Goal: Answer question/provide support

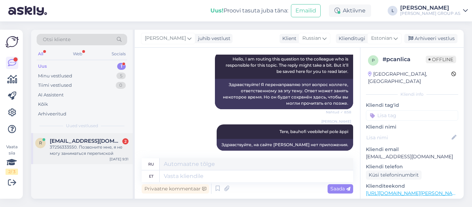
click at [53, 148] on div "37256333550. Позвоните мне, я не могу заниматься перепиской" at bounding box center [89, 150] width 79 height 12
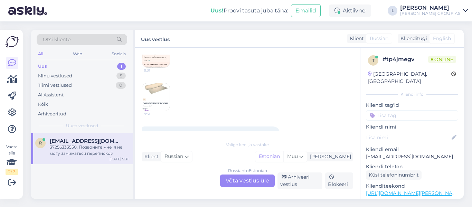
scroll to position [264, 0]
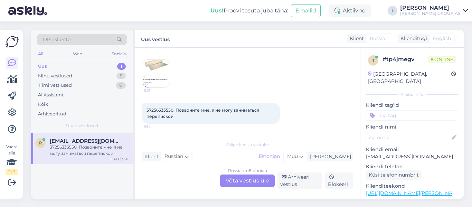
click at [249, 180] on div "Russian to Estonian Võta vestlus üle" at bounding box center [247, 181] width 55 height 12
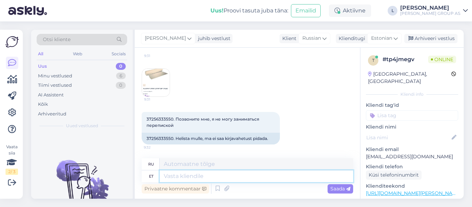
click at [222, 177] on textarea at bounding box center [257, 176] width 194 height 12
type textarea "Alusvai"
type textarea "Фундаментная свая"
type textarea "Alusvaip"
type textarea "Ковер"
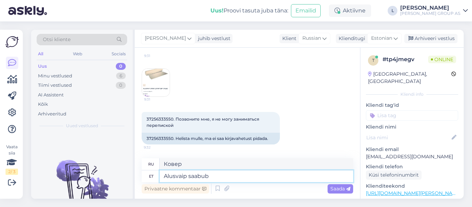
type textarea "Alusvaip saabub"
type textarea "Ковер прибывает"
type textarea "Alusvaip saabub koos"
type textarea "Коврик идет в комплекте"
type textarea "Alusvaip saabub koos laminaadiga"
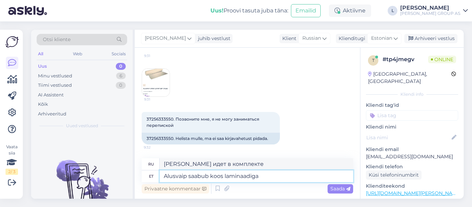
type textarea "Подложка идет в комплекте с ламинатом."
type textarea "Alusvaip saabub koos laminaadiga"
drag, startPoint x: 158, startPoint y: 121, endPoint x: 163, endPoint y: 120, distance: 4.2
click at [163, 120] on span "37256333550. Позвоните мне, я не могу заниматься перепиской" at bounding box center [204, 122] width 114 height 11
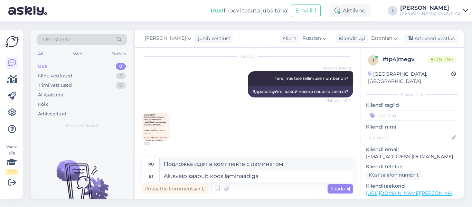
scroll to position [151, 0]
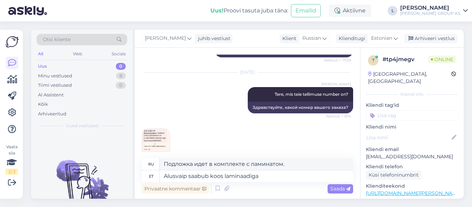
click at [150, 140] on img at bounding box center [156, 143] width 28 height 28
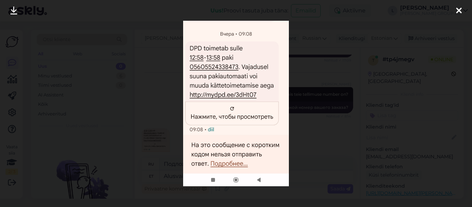
click at [160, 117] on div at bounding box center [236, 103] width 472 height 207
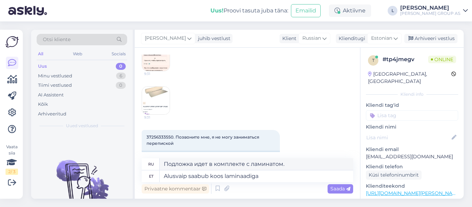
scroll to position [221, 0]
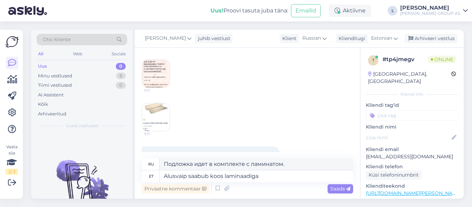
click at [161, 117] on img at bounding box center [156, 117] width 28 height 28
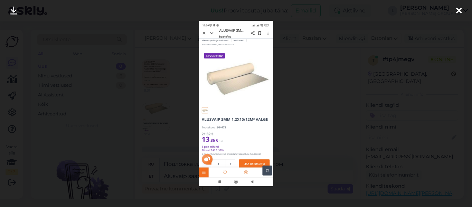
click at [164, 104] on div at bounding box center [236, 103] width 472 height 207
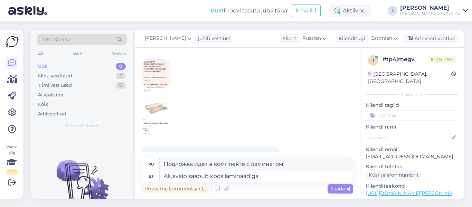
click at [161, 76] on img at bounding box center [156, 74] width 28 height 28
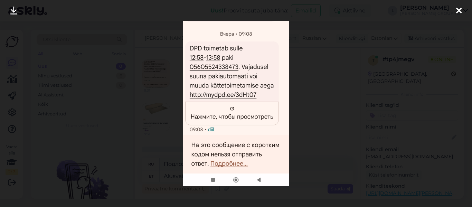
click at [318, 124] on div at bounding box center [236, 103] width 472 height 207
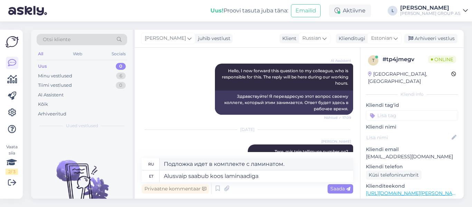
scroll to position [104, 0]
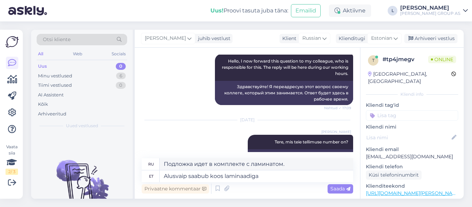
drag, startPoint x: 197, startPoint y: 126, endPoint x: 220, endPoint y: 127, distance: 22.5
click at [197, 126] on div "Aug 14 2025 Lilia Tere, mis teie tellimuse number on? Nähtud ✓ 8:14 Здравствуйт…" at bounding box center [248, 141] width 212 height 56
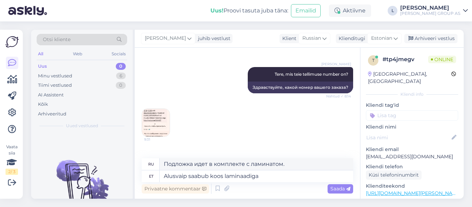
scroll to position [138, 0]
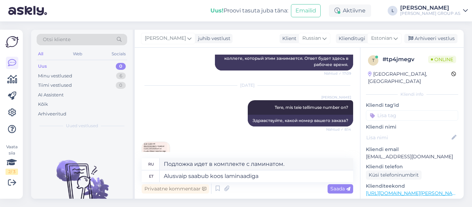
click at [314, 145] on div "9:31 9:31" at bounding box center [248, 177] width 212 height 87
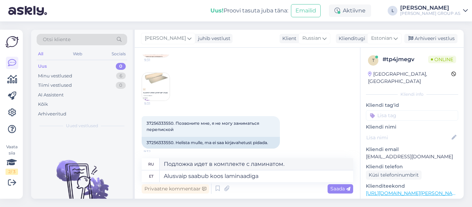
scroll to position [255, 0]
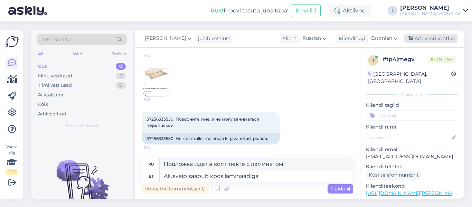
click at [428, 38] on div "Arhiveeri vestlus" at bounding box center [431, 38] width 53 height 9
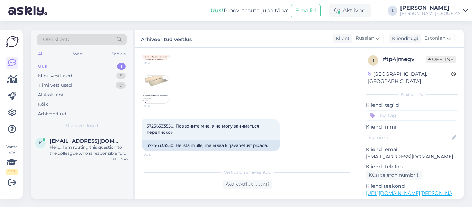
click at [64, 64] on div "Uus 1" at bounding box center [82, 67] width 91 height 10
click at [91, 143] on span "kaido.viht@ut.ee" at bounding box center [86, 141] width 72 height 6
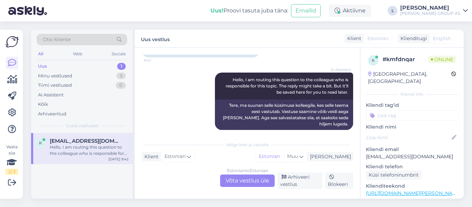
click at [256, 182] on div "Estonian to Estonian Võta vestlus üle" at bounding box center [247, 181] width 55 height 12
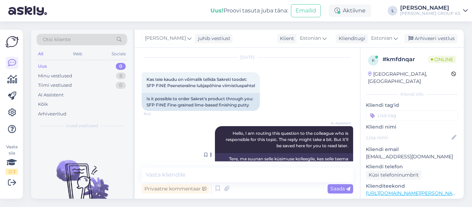
scroll to position [0, 0]
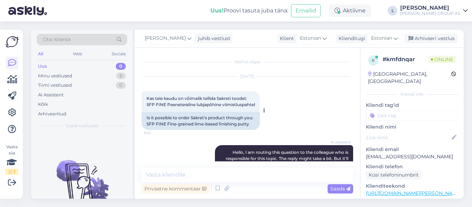
click at [166, 103] on span "Kas teie kaudu on võimalik tellida Sakreti toodet: SFP FINE Peeneteraline lubja…" at bounding box center [201, 101] width 109 height 11
drag, startPoint x: 258, startPoint y: 105, endPoint x: 143, endPoint y: 104, distance: 115.1
click at [143, 104] on div "Kas teie kaudu on võimalik tellida Sakreti toodet: SFP FINE Peeneteraline lubja…" at bounding box center [201, 101] width 118 height 21
copy span "SFP FINE Peeneteraline lubjapõhine viimistluspahtel"
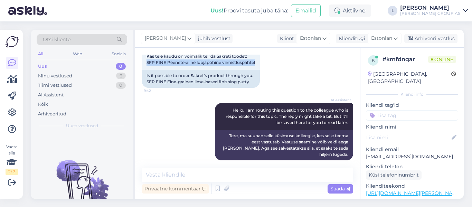
scroll to position [43, 0]
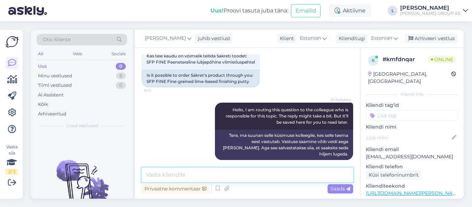
click at [173, 171] on textarea at bounding box center [248, 175] width 212 height 15
paste textarea "https://www.bauhof.ee/et/info/arikliendile-arikliendihaldurid"
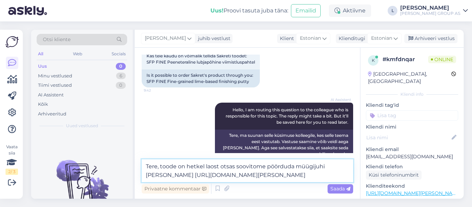
click at [255, 168] on textarea "Tere, toode on hetkel laost otsas soovitome pöörduda müügijuhi poole https://ww…" at bounding box center [248, 170] width 212 height 23
click at [245, 168] on textarea "Tere, toode on hetkel laost otsas soovitame pöörduda müügijuhi poole https://ww…" at bounding box center [248, 170] width 212 height 23
click at [328, 175] on textarea "Tere, toode on hetkel laost otsas soovitame pöörduda müügijuhi poole https://ww…" at bounding box center [248, 170] width 212 height 23
type textarea "Tere, toode on hetkel laost otsas soovitame pöörduda müügijuhi poole https://ww…"
click at [347, 185] on div "Saada" at bounding box center [341, 188] width 26 height 9
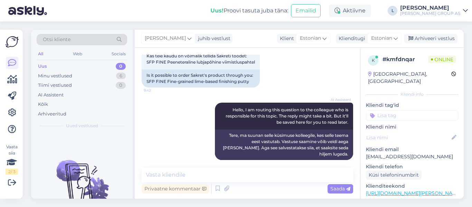
scroll to position [85, 0]
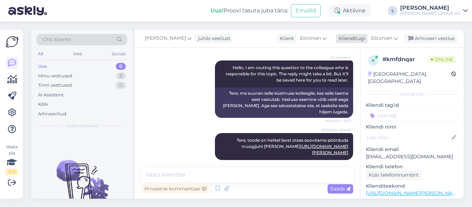
drag, startPoint x: 447, startPoint y: 37, endPoint x: 442, endPoint y: 38, distance: 4.9
click at [447, 37] on div "Arhiveeri vestlus" at bounding box center [431, 38] width 53 height 9
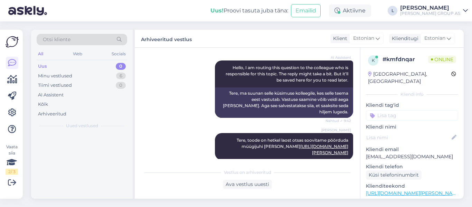
scroll to position [87, 0]
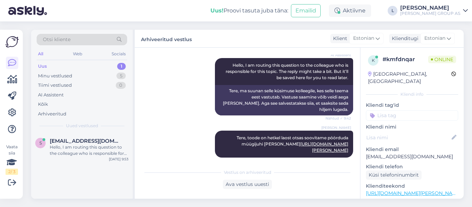
click at [64, 67] on div "Uus 1" at bounding box center [82, 67] width 91 height 10
click at [67, 139] on span "sanderounapuu@hotmail.com" at bounding box center [86, 141] width 72 height 6
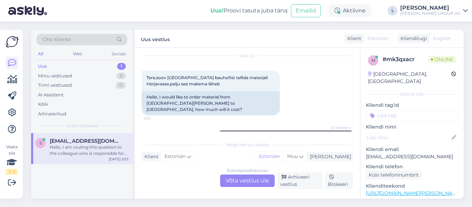
scroll to position [38, 0]
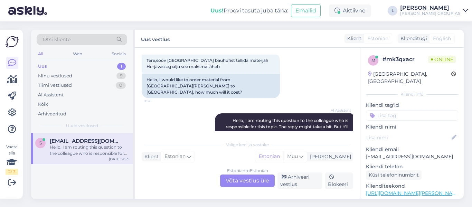
click at [240, 180] on div "Estonian to Estonian Võta vestlus üle" at bounding box center [247, 181] width 55 height 12
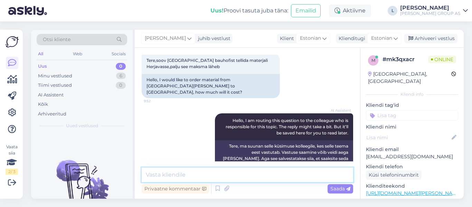
click at [224, 169] on textarea at bounding box center [248, 175] width 212 height 15
paste textarea "https://www.bauhof.ee/et/info/kauba-transport"
type textarea "Tere, [URL][DOMAIN_NAME][PERSON_NAME]"
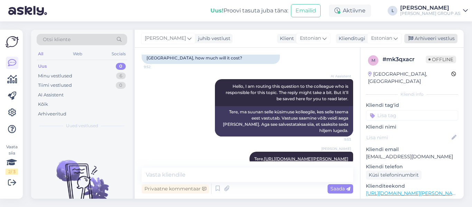
click at [438, 36] on div "Arhiveeri vestlus" at bounding box center [431, 38] width 53 height 9
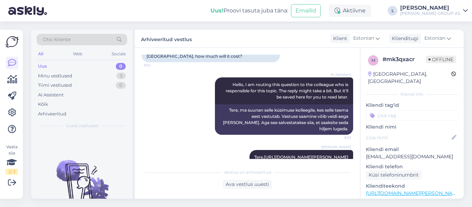
scroll to position [75, 0]
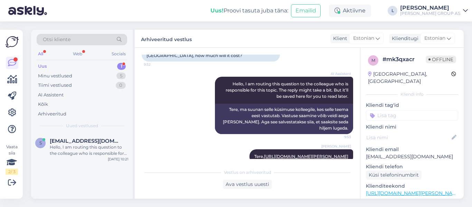
click at [68, 67] on div "Uus 1" at bounding box center [82, 67] width 91 height 10
click at [87, 153] on div "Hello, I am routing this question to the colleague who is responsible for this …" at bounding box center [89, 150] width 79 height 12
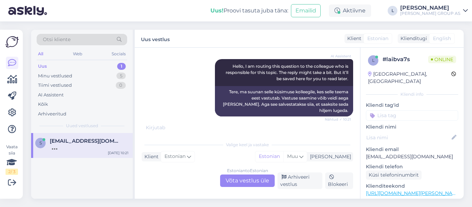
click at [244, 181] on div "Estonian to Estonian Võta vestlus üle" at bounding box center [247, 181] width 55 height 12
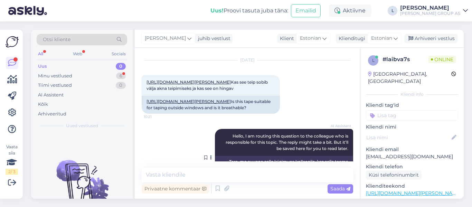
scroll to position [0, 0]
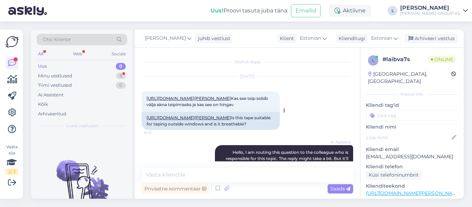
click at [164, 99] on link "https://www.bauhof.ee/et/p/668728/teip-riwega-usb-1-pe-60mmx25m-rull" at bounding box center [189, 98] width 84 height 5
drag, startPoint x: 276, startPoint y: 118, endPoint x: 137, endPoint y: 119, distance: 138.6
click at [137, 119] on div "Vestlus algas Aug 14 2025 https://www.bauhof.ee/et/p/668728/teip-riwega-usb-1-p…" at bounding box center [247, 123] width 225 height 151
copy span "Kas see teip sobib välja akna teipimiseks ja kas see on hingav"
click at [182, 172] on textarea at bounding box center [248, 175] width 212 height 15
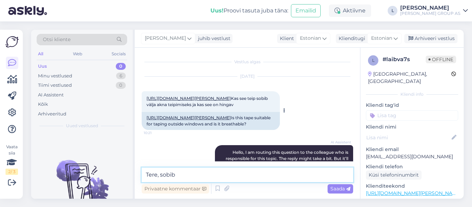
paste textarea "akende ümbruse tihendamiseks"
type textarea "Tere, sobib akende ümbruse tihendamiseks. ei ole hingatav"
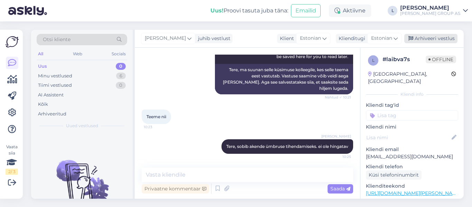
click at [433, 36] on div "Arhiveeri vestlus" at bounding box center [431, 38] width 53 height 9
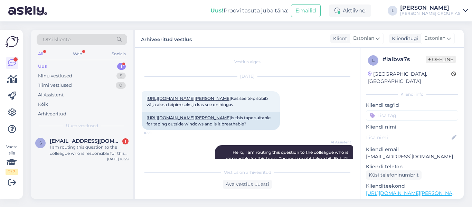
scroll to position [250, 0]
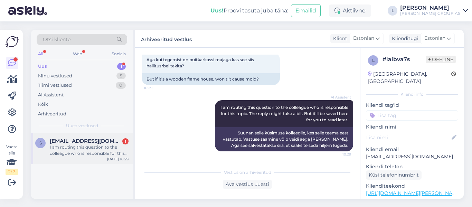
click at [84, 147] on div "I am routing this question to the colleague who is responsible for this topic. …" at bounding box center [89, 150] width 79 height 12
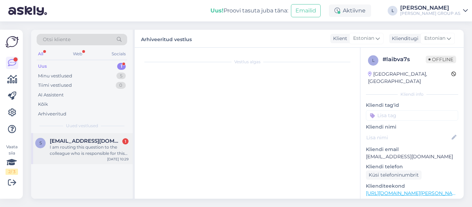
scroll to position [240, 0]
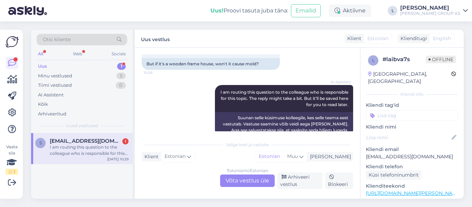
click at [241, 177] on div "Estonian to Estonian Võta vestlus üle" at bounding box center [247, 181] width 55 height 12
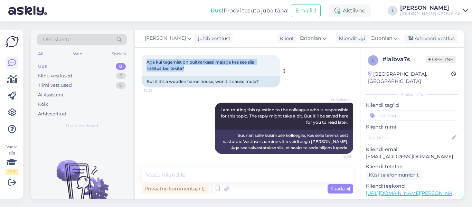
drag, startPoint x: 190, startPoint y: 75, endPoint x: 147, endPoint y: 66, distance: 43.7
click at [147, 66] on div "Aga kui tegemist on puitkarkassi majaga kas see siis hallitusrbei tekita? 10:29" at bounding box center [211, 65] width 138 height 21
copy span "Aga kui tegemist on puitkarkassi majaga kas see siis hallitusrbei tekita?"
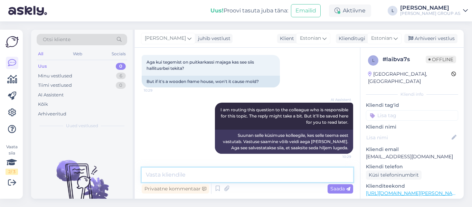
click at [187, 172] on textarea at bounding box center [248, 175] width 212 height 15
paste textarea "Soovitame pöörduda siseviimistlusosakonna poole, et arutada sobiva variandi lei…"
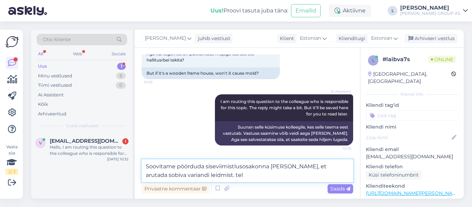
click at [231, 175] on textarea "Soovitame pöörduda siseviimistlusosakonna poole, et arutada sobiva variandi lei…" at bounding box center [248, 170] width 212 height 23
paste textarea "53682756"
type textarea "Soovitame pöörduda siseviimistlusosakonna [PERSON_NAME], et arutada sobiva vari…"
click at [333, 188] on span "Saada" at bounding box center [341, 189] width 20 height 6
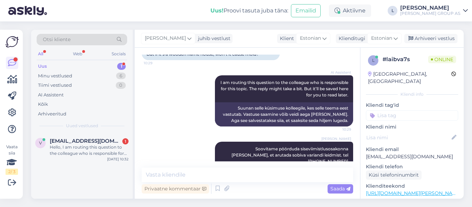
scroll to position [283, 0]
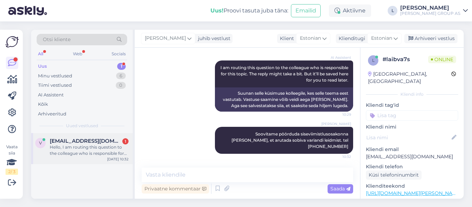
click at [110, 152] on div "Hello, I am routing this question to the colleague who is responsible for this …" at bounding box center [89, 150] width 79 height 12
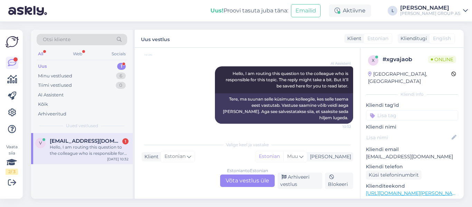
scroll to position [15, 0]
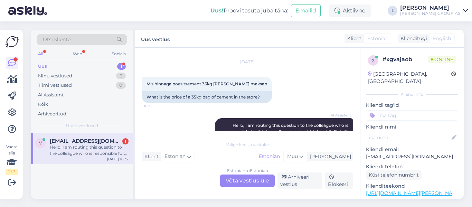
click at [249, 182] on div "Estonian to Estonian Võta vestlus üle" at bounding box center [247, 181] width 55 height 12
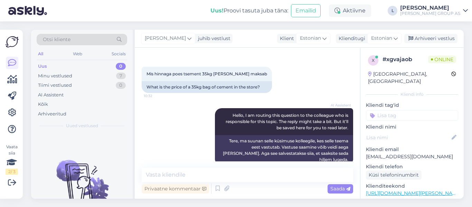
scroll to position [30, 0]
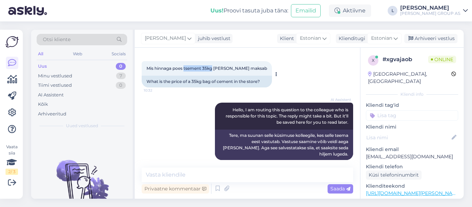
drag, startPoint x: 214, startPoint y: 70, endPoint x: 185, endPoint y: 69, distance: 29.1
click at [185, 69] on span "Mis hinnaga poes tsement 35kg kott maksab" at bounding box center [207, 68] width 121 height 5
copy span "tsement 35kg"
click at [196, 176] on textarea at bounding box center [248, 175] width 212 height 15
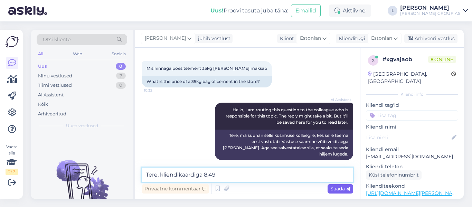
type textarea "Tere, kliendikaardiga 8,49"
click at [350, 189] on icon at bounding box center [348, 189] width 4 height 4
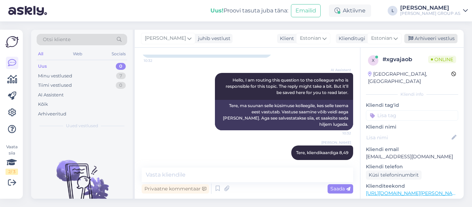
click at [422, 38] on div "Arhiveeri vestlus" at bounding box center [431, 38] width 53 height 9
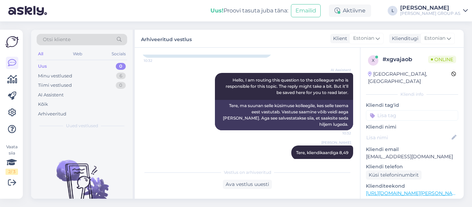
click at [180, 92] on div "AI Assistent Hello, I am routing this question to the colleague who is responsi…" at bounding box center [248, 101] width 212 height 73
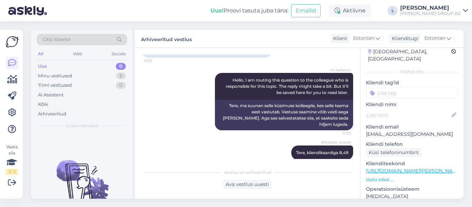
scroll to position [35, 0]
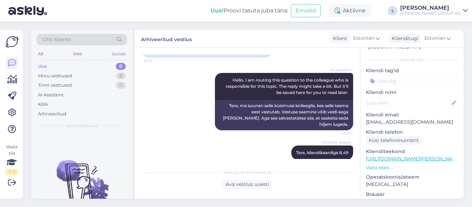
click at [422, 156] on link "https://www.bauhof.ee/et/p/707346/liimvaht-penosil-speedfix-eps-xps-878-750ml" at bounding box center [413, 159] width 95 height 6
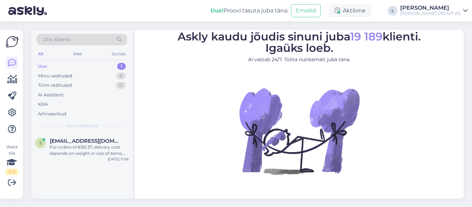
click at [51, 64] on div "Uus 1" at bounding box center [82, 67] width 91 height 10
click at [104, 145] on div "For orders of €85.37, delivery cost depends on weight or size of items. Startin…" at bounding box center [89, 150] width 79 height 12
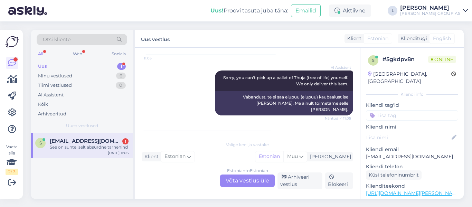
scroll to position [106, 0]
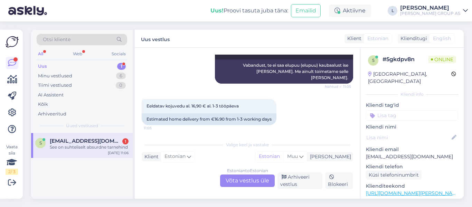
click at [238, 179] on div "Estonian to Estonian Võta vestlus üle" at bounding box center [247, 181] width 55 height 12
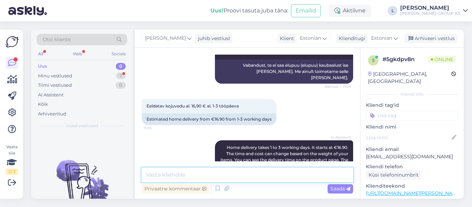
click at [220, 176] on textarea at bounding box center [248, 175] width 212 height 15
type textarea "T"
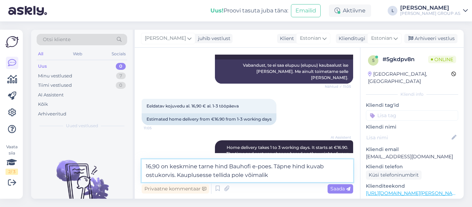
type textarea "16,90 on keskmine tarne hind Bauhofi e-poes. Täpne hind kuvab ostukorvis. Kaupl…"
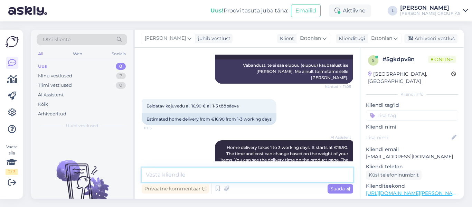
scroll to position [354, 0]
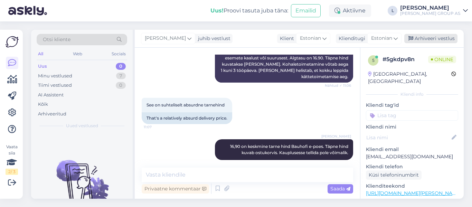
click at [447, 39] on div "Arhiveeri vestlus" at bounding box center [431, 38] width 53 height 9
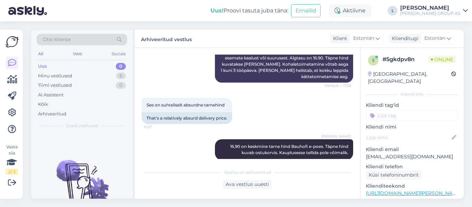
scroll to position [357, 0]
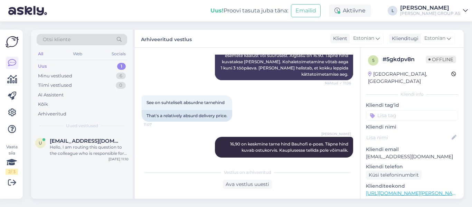
click at [44, 64] on div "Uus" at bounding box center [42, 66] width 9 height 7
click at [95, 143] on span "[EMAIL_ADDRESS][DOMAIN_NAME]" at bounding box center [86, 141] width 72 height 6
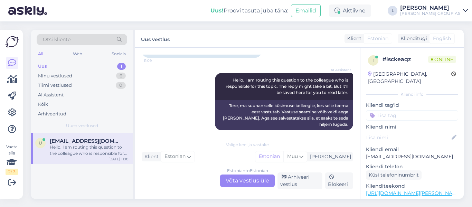
scroll to position [60, 0]
click at [244, 178] on div "Estonian to Estonian Võta vestlus üle" at bounding box center [247, 181] width 55 height 12
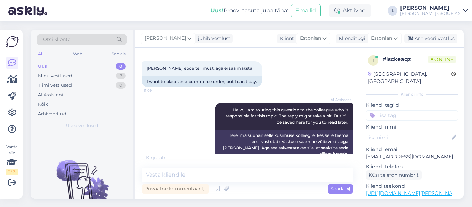
scroll to position [37, 0]
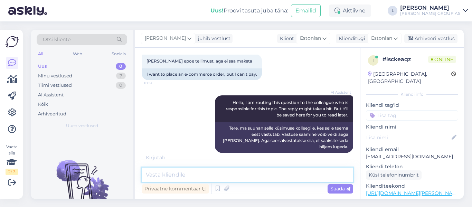
click at [226, 177] on textarea at bounding box center [248, 175] width 212 height 15
drag, startPoint x: 436, startPoint y: 150, endPoint x: 366, endPoint y: 152, distance: 69.9
click at [366, 153] on p "[EMAIL_ADDRESS][DOMAIN_NAME]" at bounding box center [412, 156] width 92 height 7
copy p "[EMAIL_ADDRESS][DOMAIN_NAME]"
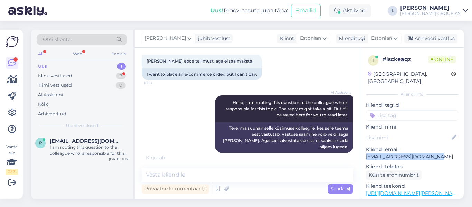
scroll to position [66, 0]
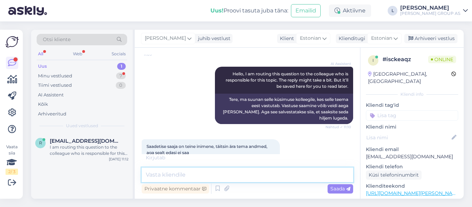
click at [186, 175] on textarea at bounding box center [248, 175] width 212 height 15
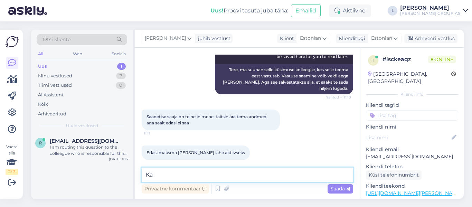
type textarea "K"
type textarea "edastage palun ekraanist pilt"
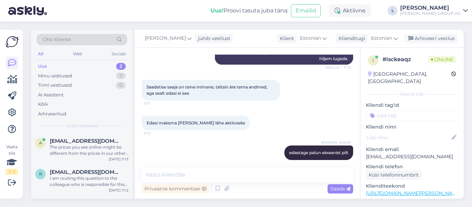
click at [214, 140] on div "[PERSON_NAME] edastage palun ekraanist pilt 11:12" at bounding box center [248, 153] width 212 height 30
click at [88, 65] on div "Uus 2" at bounding box center [82, 67] width 91 height 10
drag, startPoint x: 85, startPoint y: 152, endPoint x: 96, endPoint y: 151, distance: 11.2
click at [85, 152] on div "The prices you see online might be different from the prices in our other [PERS…" at bounding box center [89, 150] width 79 height 12
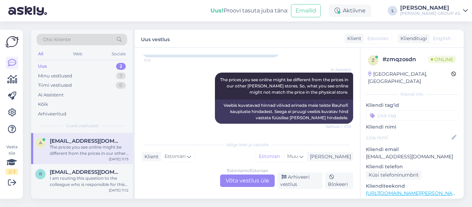
click at [243, 179] on div "Estonian to Estonian Võta vestlus üle" at bounding box center [247, 181] width 55 height 12
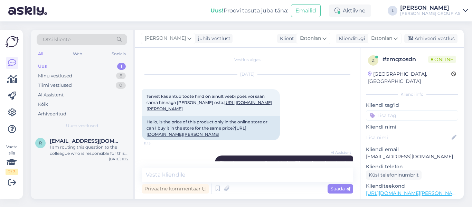
scroll to position [0, 0]
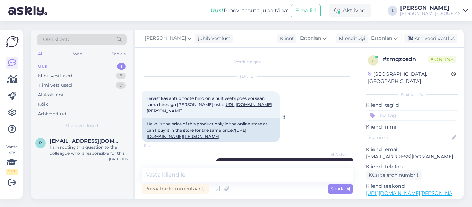
click at [179, 111] on link "[URL][DOMAIN_NAME][PERSON_NAME]" at bounding box center [210, 107] width 126 height 11
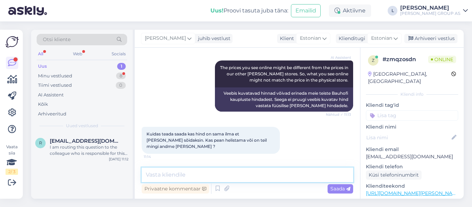
click at [180, 171] on textarea at bounding box center [248, 175] width 212 height 15
type textarea "Kliendikaardiga kaupluses sama hind"
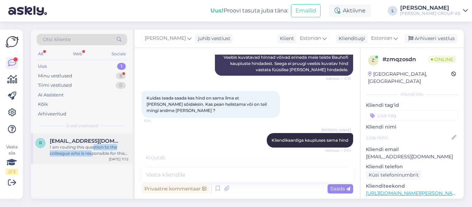
drag, startPoint x: 92, startPoint y: 150, endPoint x: 96, endPoint y: 149, distance: 4.5
click at [93, 150] on div "I am routing this question to the colleague who is responsible for this topic. …" at bounding box center [89, 150] width 79 height 12
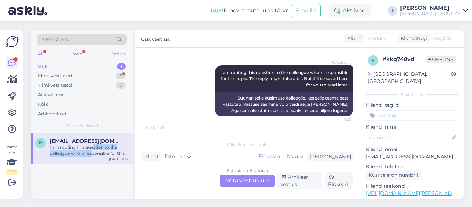
click at [250, 182] on div "Estonian to Estonian Võta vestlus üle" at bounding box center [247, 181] width 55 height 12
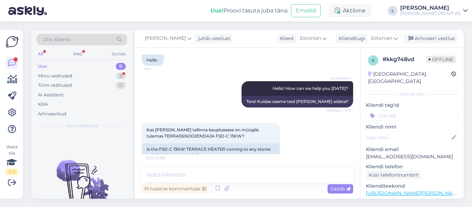
scroll to position [64, 0]
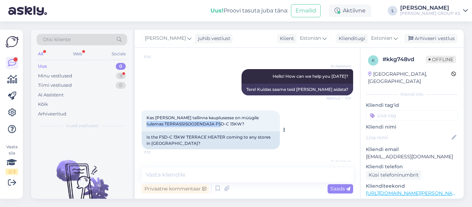
drag, startPoint x: 223, startPoint y: 124, endPoint x: 147, endPoint y: 123, distance: 76.1
click at [147, 123] on span "Kas [PERSON_NAME] tallinna kauplusesse on müügile tulemas TERRASSISOOJENDAJA FS…" at bounding box center [203, 120] width 113 height 11
copy span "TERRASSISOOJENDAJA FSD-C 13KW"
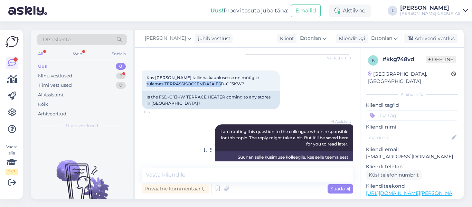
scroll to position [126, 0]
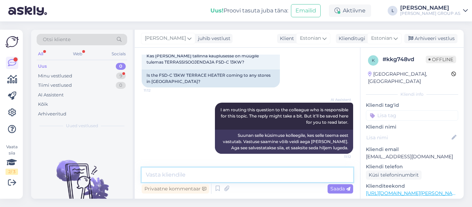
click at [221, 174] on textarea at bounding box center [248, 175] width 212 height 15
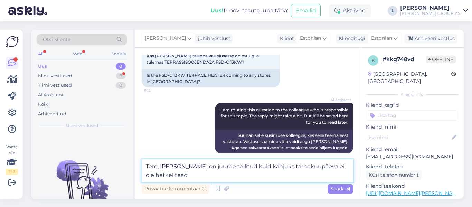
type textarea "Tere, kaup on juurde tellitud kuid kahjuks tarnekuupäeva ei ole hetkel teada"
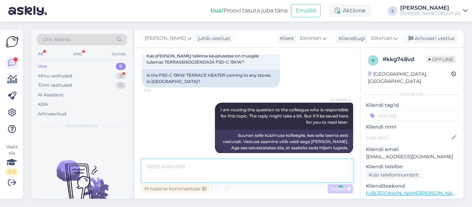
scroll to position [161, 0]
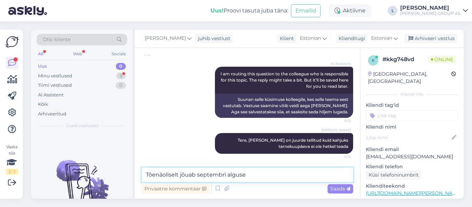
type textarea "Tõenäoliselt jõuab septembri alguses"
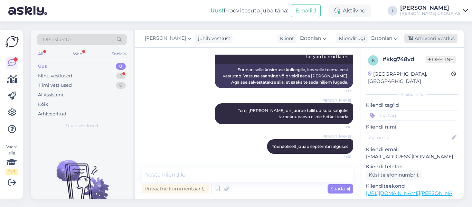
click at [438, 39] on div "Arhiveeri vestlus" at bounding box center [431, 38] width 53 height 9
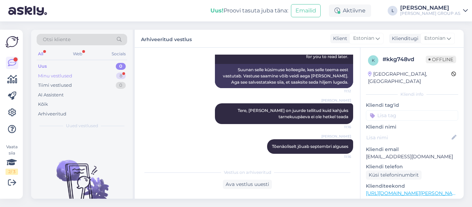
click at [87, 71] on div "Minu vestlused 8" at bounding box center [82, 76] width 91 height 10
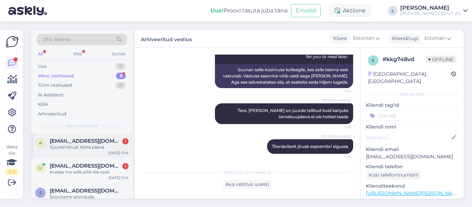
click at [84, 143] on span "[EMAIL_ADDRESS][DOMAIN_NAME]" at bounding box center [86, 141] width 72 height 6
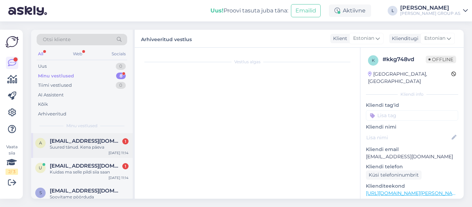
scroll to position [163, 0]
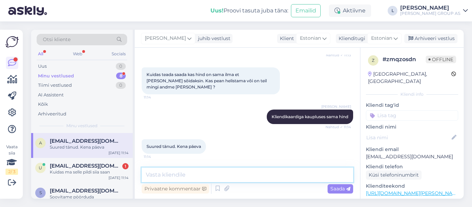
click at [209, 175] on textarea at bounding box center [248, 175] width 212 height 15
type textarea "Kena päeva"
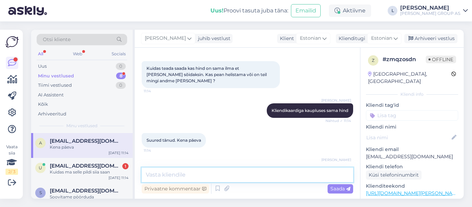
scroll to position [193, 0]
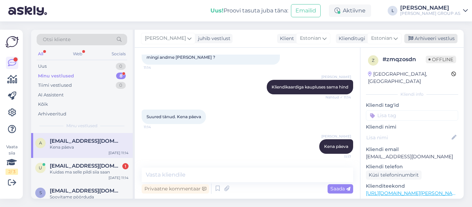
click at [444, 38] on div "Arhiveeri vestlus" at bounding box center [431, 38] width 53 height 9
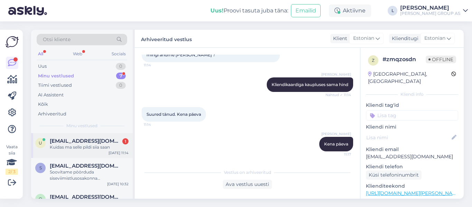
click at [86, 146] on div "Kuidas ma selle pildi siia saan" at bounding box center [89, 147] width 79 height 6
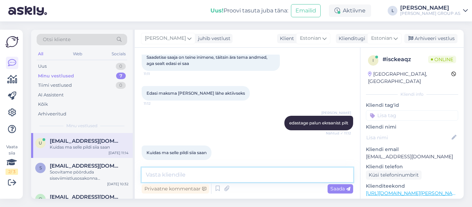
paste textarea "📷 Kuidas saata pilti vestlusesse (chat'i)? 💻 Arvutis: Klõpsa vestlusakna all kl…"
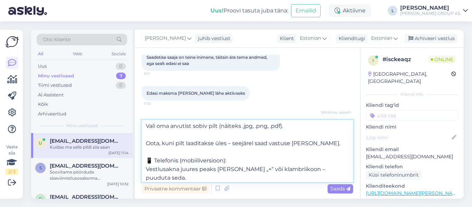
scroll to position [0, 0]
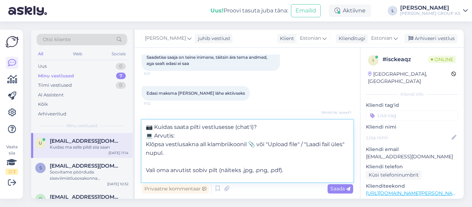
click at [266, 126] on textarea "📷 Kuidas saata pilti vestlusesse (chat'i)? 💻 Arvutis: Klõpsa vestlusakna all kl…" at bounding box center [248, 151] width 212 height 62
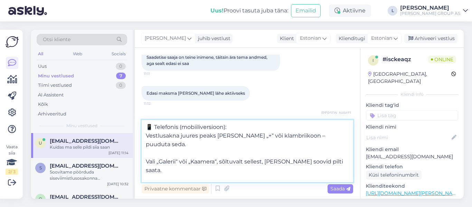
scroll to position [82, 0]
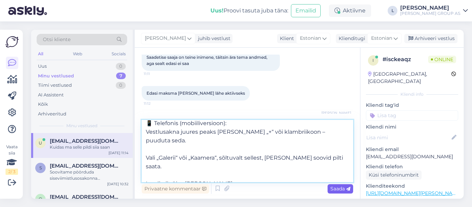
type textarea "📷 Kuidas saata pilti vestlusesse (chat'i) 💻 Arvutis: Klõpsa vestlusakna all kla…"
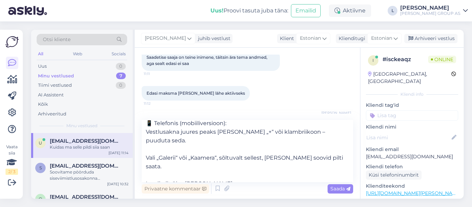
click at [343, 191] on span "Saada" at bounding box center [341, 189] width 20 height 6
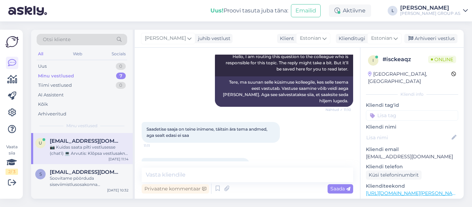
scroll to position [49, 0]
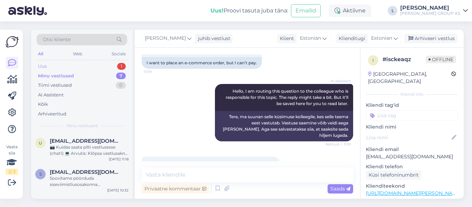
click at [47, 67] on div "Uus" at bounding box center [42, 66] width 9 height 7
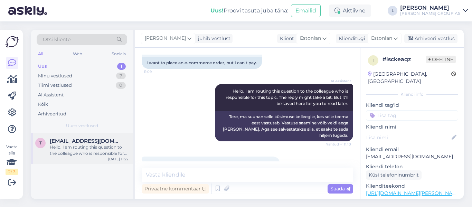
click at [99, 149] on div "Hello, I am routing this question to the colleague who is responsible for this …" at bounding box center [89, 150] width 79 height 12
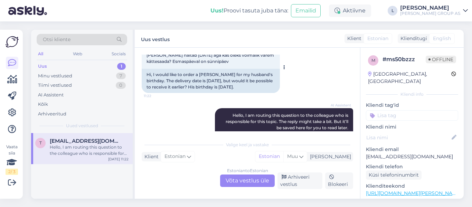
scroll to position [16, 0]
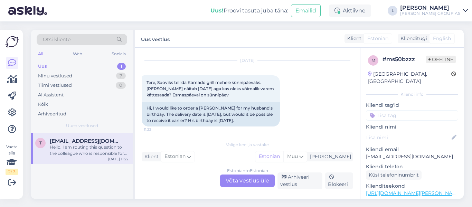
click at [261, 180] on div "Estonian to Estonian Võta vestlus üle" at bounding box center [247, 181] width 55 height 12
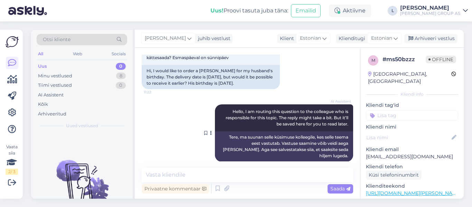
scroll to position [55, 0]
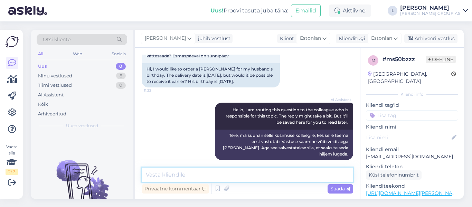
click at [252, 177] on textarea at bounding box center [248, 175] width 212 height 15
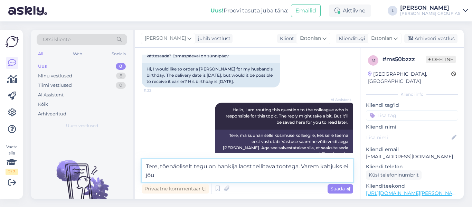
type textarea "Tere, tõenäoliselt tegu on hankija laost tellitava tootega. Varem kahjuks ei jõ…"
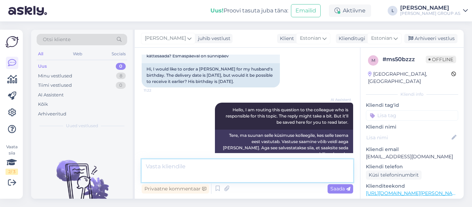
scroll to position [91, 0]
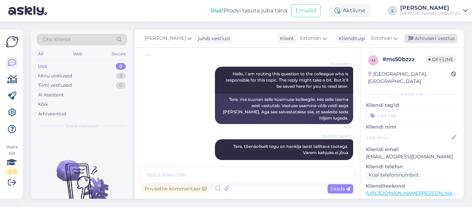
click at [423, 39] on div "Arhiveeri vestlus" at bounding box center [431, 38] width 53 height 9
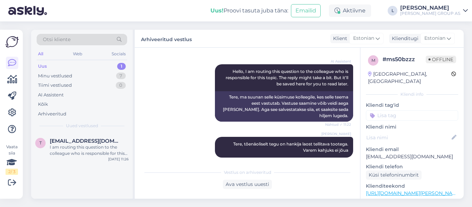
scroll to position [214, 0]
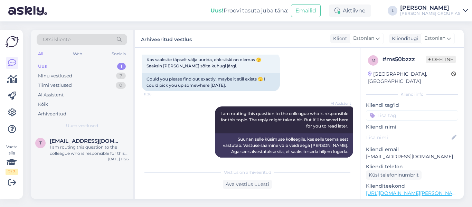
click at [71, 65] on div "Uus 1" at bounding box center [82, 67] width 91 height 10
click at [98, 146] on div "I am routing this question to the colleague who is responsible for this topic. …" at bounding box center [89, 150] width 79 height 12
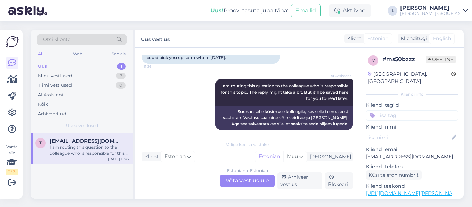
click at [251, 179] on div "Estonian to Estonian Võta vestlus üle" at bounding box center [247, 181] width 55 height 12
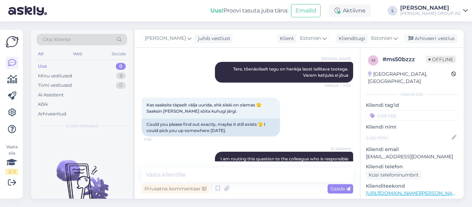
scroll to position [211, 0]
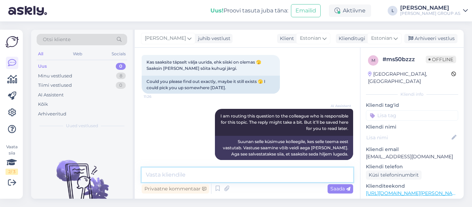
click at [244, 177] on textarea at bounding box center [248, 175] width 212 height 15
type textarea "Täpsustage tootekoodi või toote täpne nimetus"
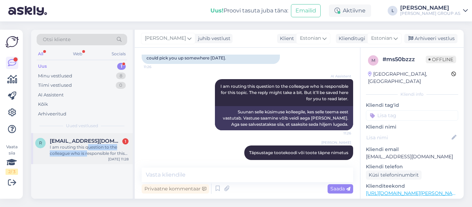
click at [89, 152] on div "I am routing this question to the colleague who is responsible for this topic. …" at bounding box center [89, 150] width 79 height 12
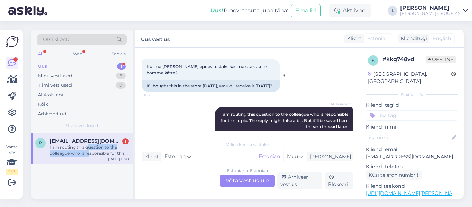
scroll to position [355, 0]
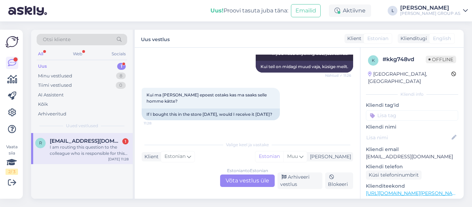
click at [258, 176] on div "Estonian to Estonian Võta vestlus üle" at bounding box center [247, 181] width 55 height 12
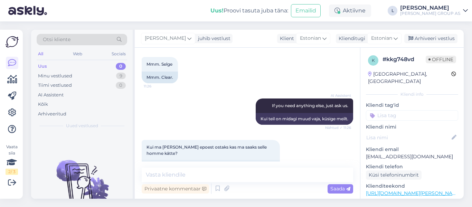
scroll to position [321, 0]
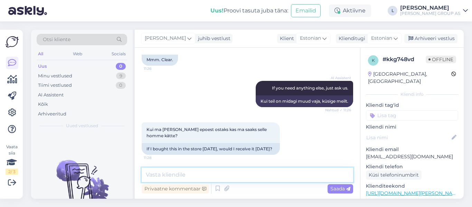
click at [243, 174] on textarea at bounding box center [248, 175] width 212 height 15
click at [187, 176] on textarea at bounding box center [248, 175] width 212 height 15
type textarea "T"
type textarea "Kulleriga jõuab tellimus esmaspäeval"
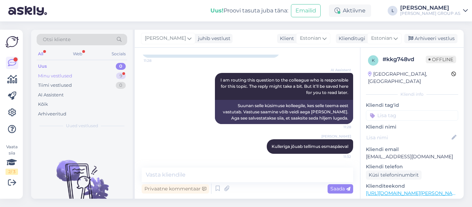
click at [61, 76] on div "Minu vestlused" at bounding box center [55, 76] width 34 height 7
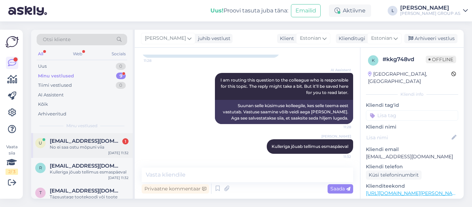
click at [58, 135] on div "u urve.talviste@hotmail.com 1 No ei saa ostu mõpuni viia Aug 14 11:32" at bounding box center [82, 145] width 102 height 25
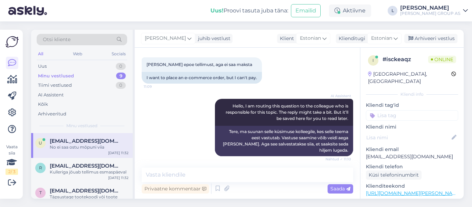
scroll to position [9, 0]
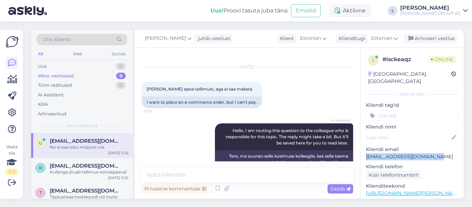
drag, startPoint x: 435, startPoint y: 149, endPoint x: 365, endPoint y: 148, distance: 69.8
click at [365, 148] on div "i # isckeaqz Online Estonia, Tallinn Kliendi info Kliendi tag'id Kliendi nimi K…" at bounding box center [412, 193] width 103 height 291
copy p "[EMAIL_ADDRESS][DOMAIN_NAME]"
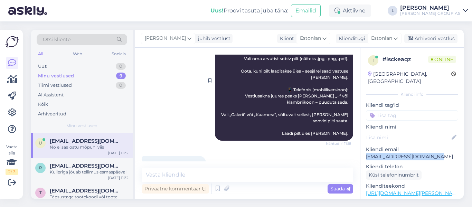
scroll to position [321, 0]
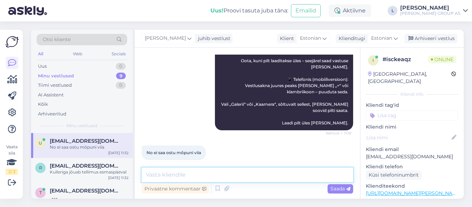
click at [203, 177] on textarea at bounding box center [248, 175] width 212 height 15
drag, startPoint x: 157, startPoint y: 175, endPoint x: 100, endPoint y: 174, distance: 57.1
click at [100, 174] on div "Otsi kliente All Web Socials Uus 0 Minu vestlused 9 Tiimi vestlused 0 AI Assist…" at bounding box center [247, 114] width 433 height 169
type textarea "milline tarneviis on valitud"
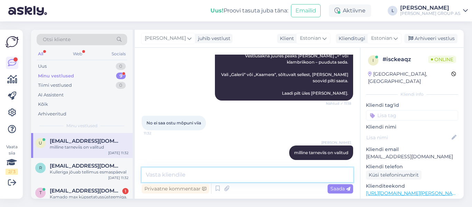
scroll to position [35, 0]
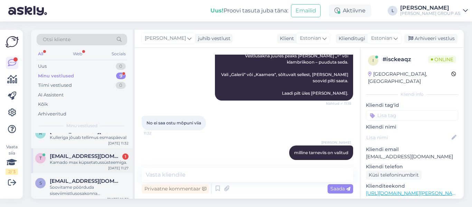
click at [87, 160] on div "Kamado max küpsetatussüsteemiga." at bounding box center [89, 162] width 79 height 6
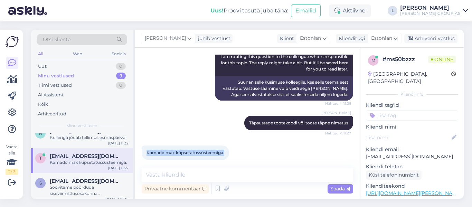
drag, startPoint x: 224, startPoint y: 146, endPoint x: 137, endPoint y: 149, distance: 87.9
click at [137, 149] on div "Vestlus algas Aug 14 2025 Tere, Sooviks tellida Kamado grill mehele sünnipäevak…" at bounding box center [247, 123] width 225 height 151
copy span "Kamado max küpsetatussüsteemiga."
click at [182, 173] on textarea at bounding box center [248, 175] width 212 height 15
paste textarea "t"
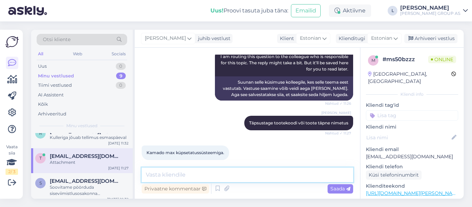
scroll to position [314, 0]
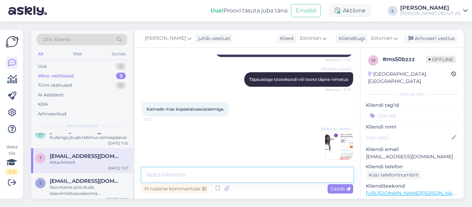
type textarea "t"
type textarea "seda toodet pole Bauhofi laos"
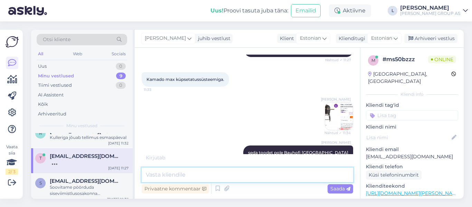
scroll to position [0, 0]
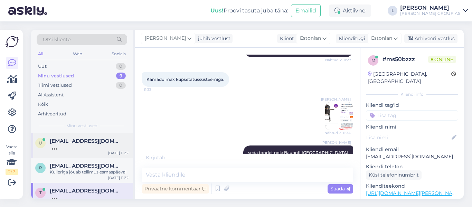
click at [74, 144] on div at bounding box center [89, 147] width 79 height 6
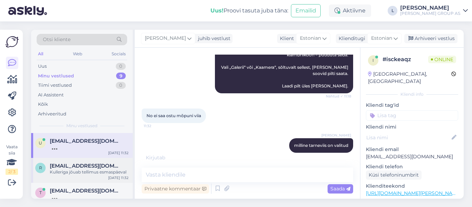
click at [86, 171] on div "Kulleriga jõuab tellimus esmaspäeval" at bounding box center [89, 172] width 79 height 6
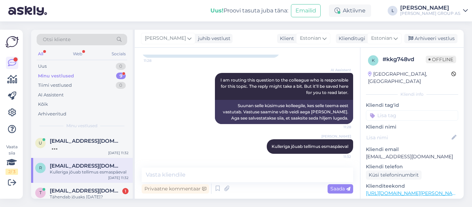
scroll to position [424, 0]
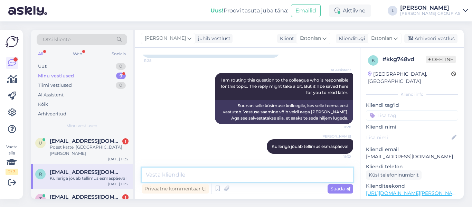
click at [186, 175] on textarea at bounding box center [248, 175] width 212 height 15
click at [80, 145] on div "Poest kätte, [GEOGRAPHIC_DATA] [PERSON_NAME]" at bounding box center [89, 150] width 79 height 12
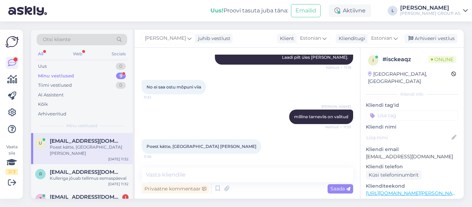
scroll to position [380, 0]
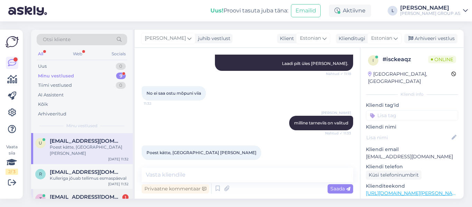
click at [73, 194] on span "[EMAIL_ADDRESS][DOMAIN_NAME]" at bounding box center [86, 197] width 72 height 6
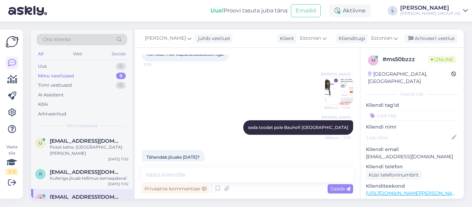
scroll to position [374, 0]
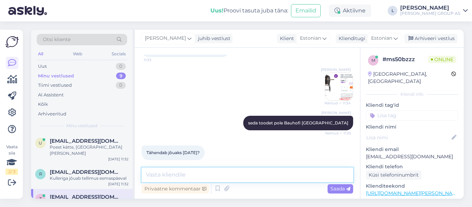
click at [184, 177] on textarea at bounding box center [248, 175] width 212 height 15
type textarea "25.08"
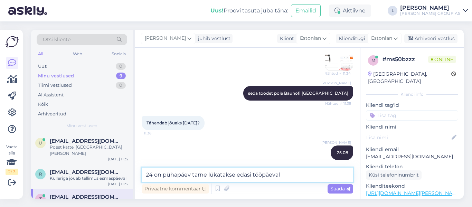
type textarea "24 on pühapäev tarne lükatakse edasi tööpäevale"
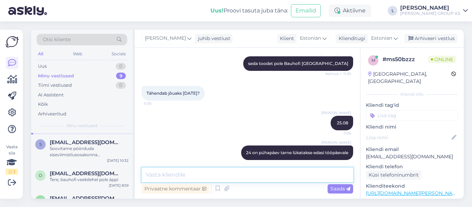
scroll to position [0, 0]
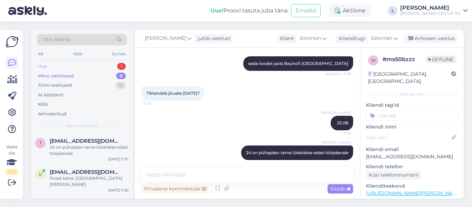
click at [63, 67] on div "Uus 1" at bounding box center [82, 67] width 91 height 10
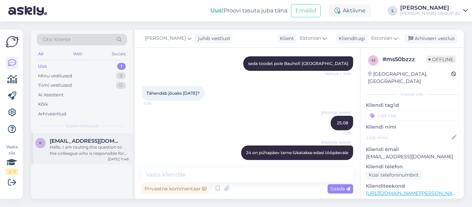
click at [77, 143] on span "[EMAIL_ADDRESS][DOMAIN_NAME]" at bounding box center [86, 141] width 72 height 6
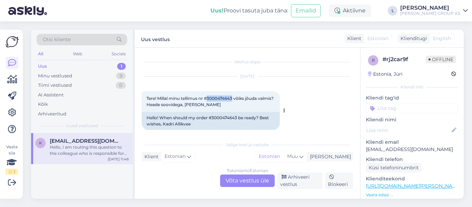
drag, startPoint x: 234, startPoint y: 99, endPoint x: 208, endPoint y: 100, distance: 25.6
click at [208, 100] on span "Tere! Millal minu tellimus nr #3000474643 võiks jõuda valmis? Heade soovidega, …" at bounding box center [211, 101] width 128 height 11
copy span "3000474643"
click at [260, 179] on div "Estonian to Estonian Võta vestlus üle" at bounding box center [247, 181] width 55 height 12
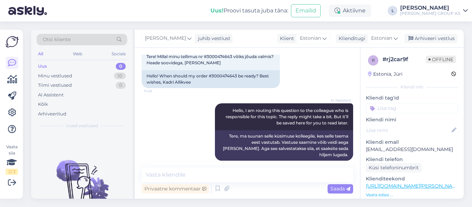
scroll to position [43, 0]
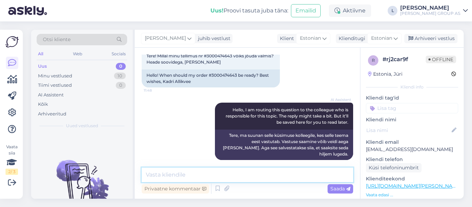
click at [215, 171] on textarea at bounding box center [248, 175] width 212 height 15
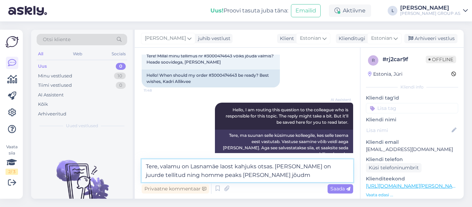
type textarea "Tere, valamu on Lasnamäe laost kahjuks otsas. Kaup on juurde tellitud ning homm…"
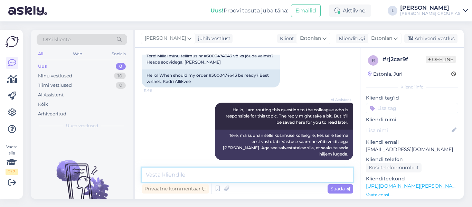
scroll to position [78, 0]
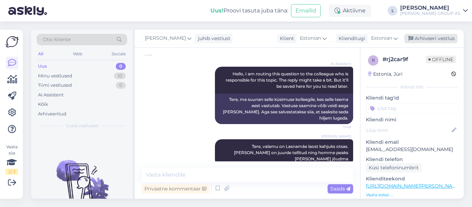
click at [436, 37] on div "Arhiveeri vestlus" at bounding box center [431, 38] width 53 height 9
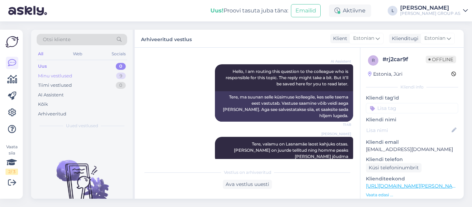
click at [78, 74] on div "Minu vestlused 9" at bounding box center [82, 76] width 91 height 10
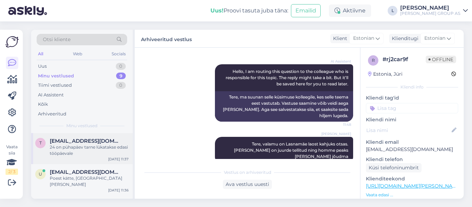
click at [95, 149] on div "24 on pühapäev tarne lükatakse edasi tööpäevale" at bounding box center [89, 150] width 79 height 12
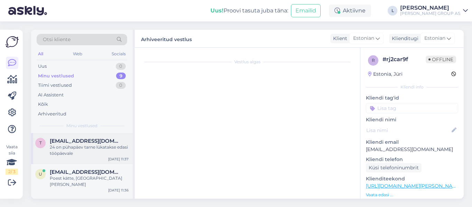
scroll to position [433, 0]
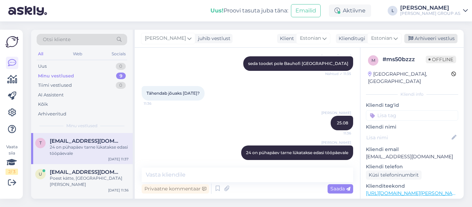
click at [415, 35] on div "Arhiveeri vestlus" at bounding box center [431, 38] width 53 height 9
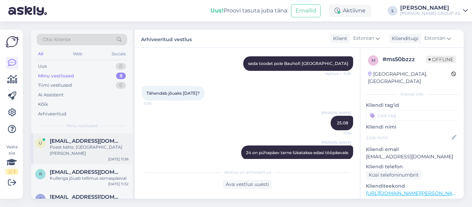
click at [75, 138] on span "[EMAIL_ADDRESS][DOMAIN_NAME]" at bounding box center [86, 141] width 72 height 6
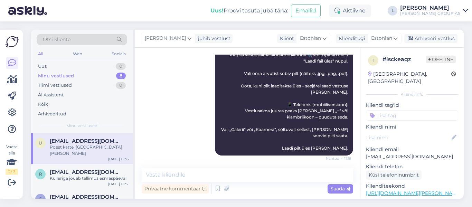
scroll to position [380, 0]
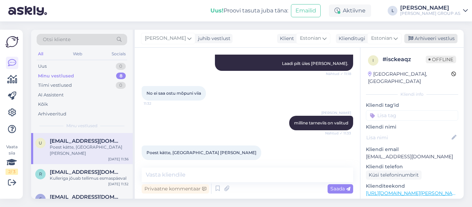
click at [420, 36] on div "Arhiveeri vestlus" at bounding box center [431, 38] width 53 height 9
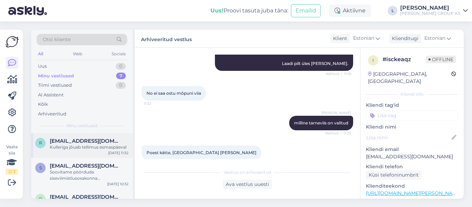
click at [62, 141] on span "[EMAIL_ADDRESS][DOMAIN_NAME]" at bounding box center [86, 141] width 72 height 6
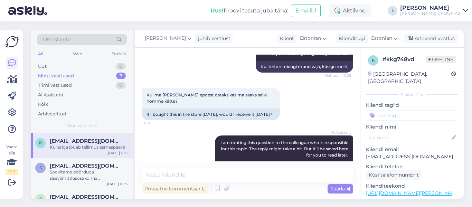
scroll to position [355, 0]
click at [437, 37] on div "Arhiveeri vestlus" at bounding box center [431, 38] width 53 height 9
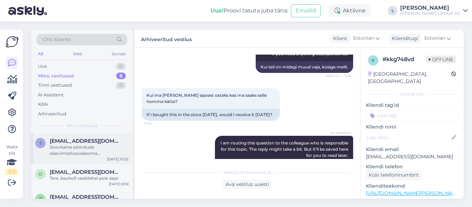
click at [68, 151] on div "Soovitame pöörduda siseviimistlusosakonna [PERSON_NAME], et arutada sobiva vari…" at bounding box center [89, 150] width 79 height 12
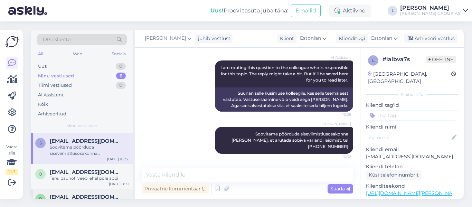
scroll to position [283, 0]
click at [432, 40] on div "Arhiveeri vestlus" at bounding box center [431, 38] width 53 height 9
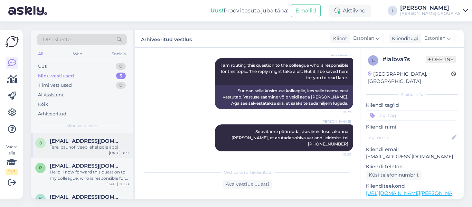
click at [85, 148] on div "Tere, bauhofi veebilehel pole äppi" at bounding box center [89, 147] width 79 height 6
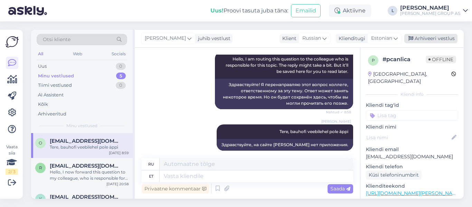
click at [434, 41] on div "Arhiveeri vestlus" at bounding box center [431, 38] width 53 height 9
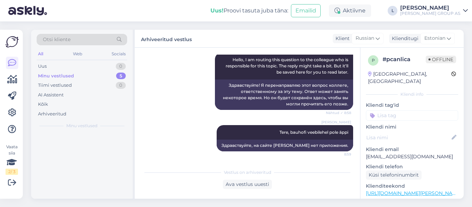
scroll to position [86, 0]
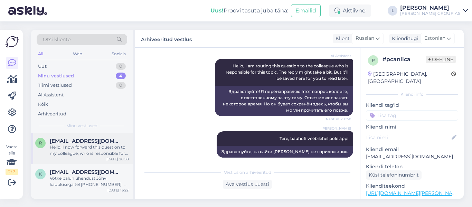
click at [82, 150] on div "Hello, I now forward this question to my colleague, who is responsible for this…" at bounding box center [89, 150] width 79 height 12
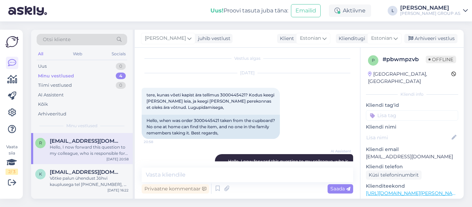
scroll to position [0, 0]
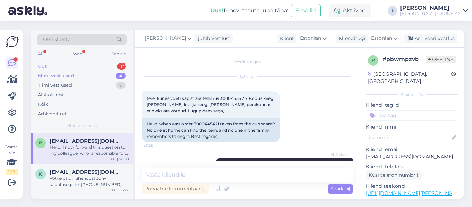
click at [52, 66] on div "Uus 1" at bounding box center [82, 67] width 91 height 10
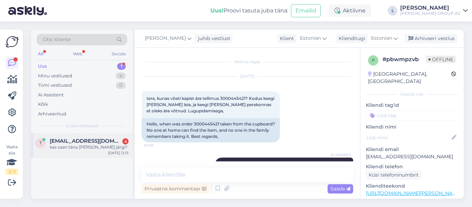
click at [93, 145] on div "kas saan täna minna tsemendile järgi?" at bounding box center [89, 147] width 79 height 6
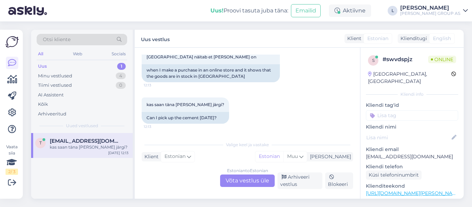
click at [253, 178] on div "Estonian to Estonian Võta vestlus üle" at bounding box center [247, 181] width 55 height 12
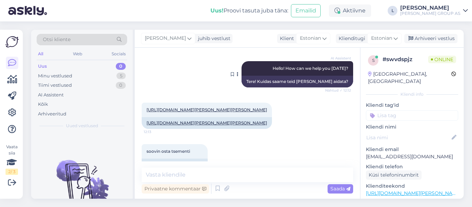
scroll to position [52, 0]
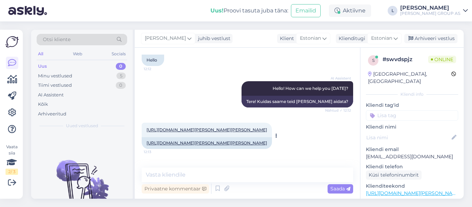
click at [193, 132] on link "https://www.bauhof.ee/et/p/626790/tsement-schwenk-eco-cement-cem-ii-a-ll-42-5n-…" at bounding box center [207, 129] width 121 height 5
click at [185, 174] on textarea at bounding box center [248, 175] width 212 height 15
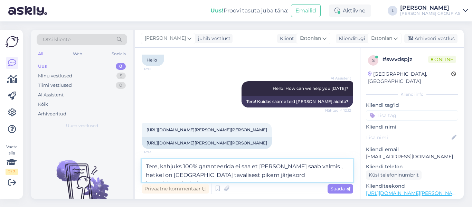
drag, startPoint x: 305, startPoint y: 179, endPoint x: 132, endPoint y: 158, distance: 174.8
click at [133, 158] on div "Otsi kliente All Web Socials Uus 0 Minu vestlused 5 Tiimi vestlused 0 AI Assist…" at bounding box center [247, 114] width 433 height 169
click at [185, 174] on textarea "Tere, kahjuks 100% garanteerida ei saa et täna saab valmis , hetkel on Tartus t…" at bounding box center [248, 170] width 212 height 23
drag, startPoint x: 298, startPoint y: 171, endPoint x: 158, endPoint y: 168, distance: 140.8
click at [158, 168] on textarea "Tere, kahjuks 100% garanteerida ei saa et täna saab valmis , hetkel on Tartus t…" at bounding box center [248, 170] width 212 height 23
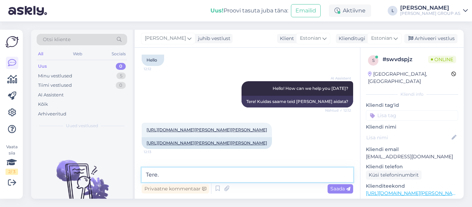
paste textarea "Kahjuks ei saa me 100% garantiid anda, et tellimus saab täna valmis. Hetkel on …"
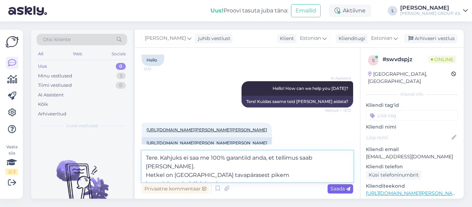
type textarea "Tere. Kahjuks ei saa me 100% garantiid anda, et tellimus saab täna valmis. Hetk…"
click at [341, 188] on span "Saada" at bounding box center [341, 189] width 20 height 6
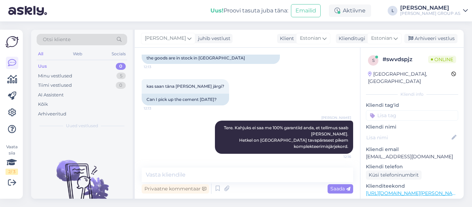
scroll to position [238, 0]
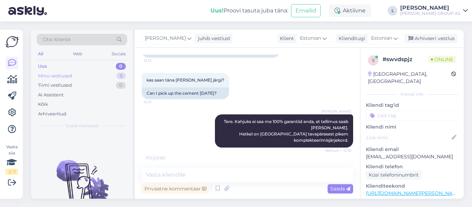
click at [57, 74] on div "Minu vestlused" at bounding box center [55, 76] width 34 height 7
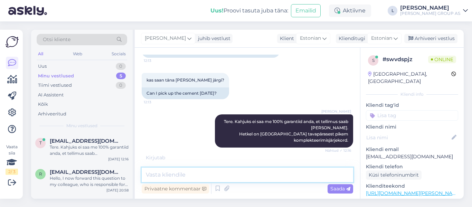
click at [164, 178] on textarea at bounding box center [248, 175] width 212 height 15
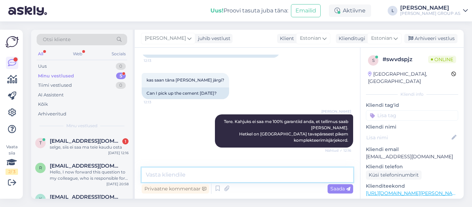
scroll to position [268, 0]
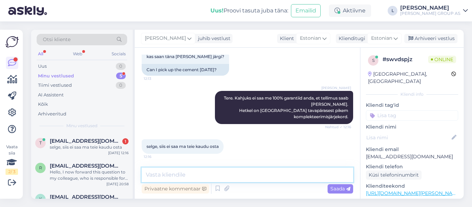
click at [191, 172] on textarea at bounding box center [248, 175] width 212 height 15
click at [434, 38] on div "Arhiveeri vestlus" at bounding box center [431, 38] width 53 height 9
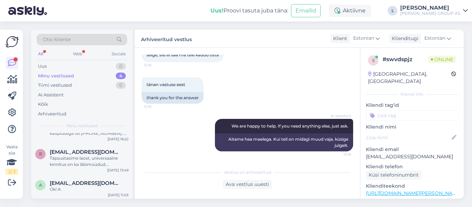
scroll to position [53, 0]
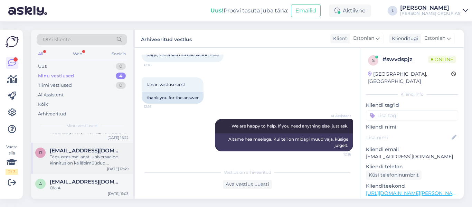
click at [89, 159] on div "Täpsustasime laost, universaalne kinnitus on ka läbimüüdud. Täpsustame hankijal…" at bounding box center [89, 160] width 79 height 12
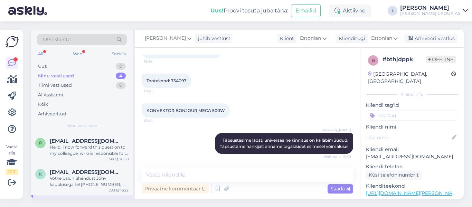
scroll to position [35, 0]
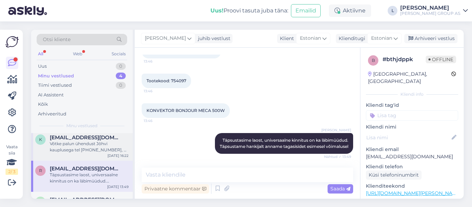
click at [86, 150] on div "Võtke palun ühendust Jõhvi kauplusega tel [PHONE_NUMBER], et nad saaksid kohape…" at bounding box center [89, 147] width 79 height 12
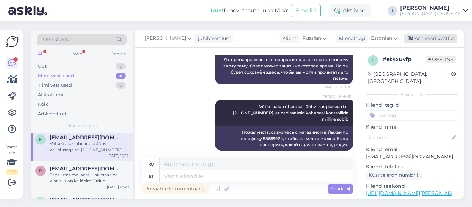
click at [437, 37] on div "Arhiveeri vestlus" at bounding box center [431, 38] width 53 height 9
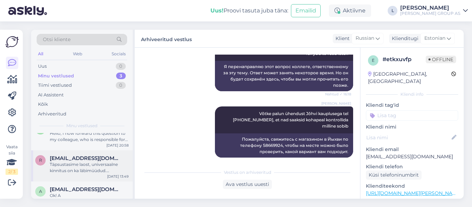
scroll to position [21, 0]
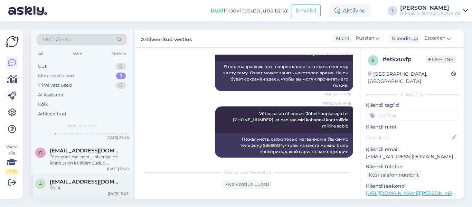
click at [77, 184] on span "[EMAIL_ADDRESS][DOMAIN_NAME]" at bounding box center [86, 182] width 72 height 6
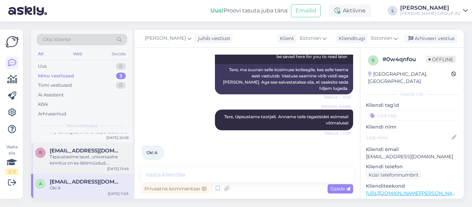
click at [80, 161] on div "Täpsustasime laost, universaalne kinnitus on ka läbimüüdud. Täpsustame hankijal…" at bounding box center [89, 160] width 79 height 12
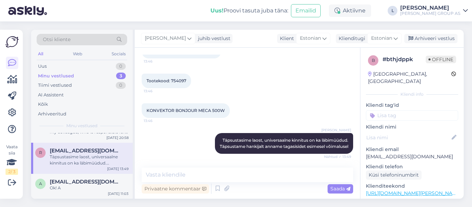
scroll to position [0, 0]
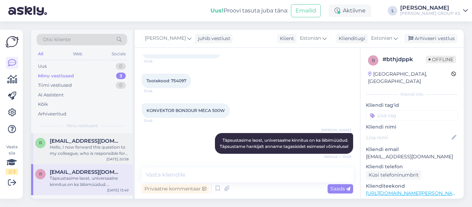
click at [82, 154] on div "Hello, I now forward this question to my colleague, who is responsible for this…" at bounding box center [89, 150] width 79 height 12
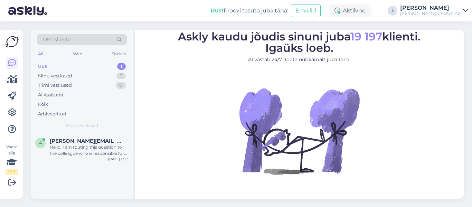
click at [51, 64] on div "Uus 1" at bounding box center [82, 67] width 91 height 10
click at [87, 152] on div "Hello, I am routing this question to the colleague who is responsible for this …" at bounding box center [89, 150] width 79 height 12
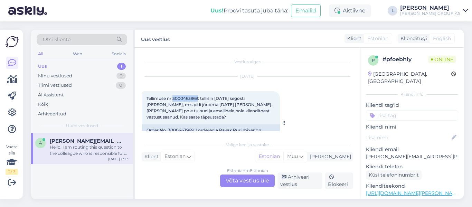
drag, startPoint x: 198, startPoint y: 98, endPoint x: 174, endPoint y: 100, distance: 25.0
click at [174, 100] on span "Tellimuse nr 3000463969: tellisin 23. juuli segosti Ravak Puri, mis pidi jõudma…" at bounding box center [210, 108] width 127 height 24
copy span "3000463969"
click at [249, 179] on div "Estonian to Estonian Võta vestlus üle" at bounding box center [247, 181] width 55 height 12
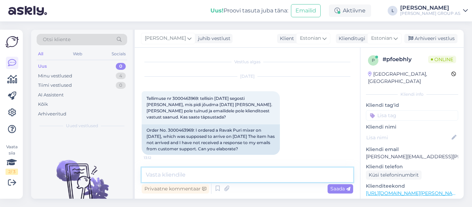
click at [185, 174] on textarea at bounding box center [248, 175] width 212 height 15
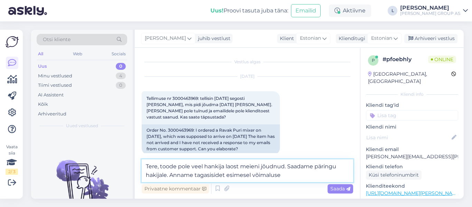
type textarea "Tere, toode pole veel hankija laost meieni jõudnud. Saadame päringu hakijale. A…"
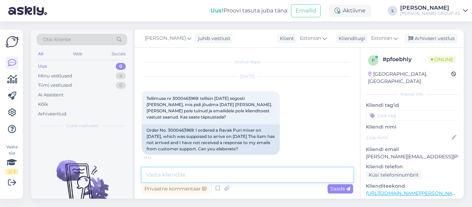
scroll to position [103, 0]
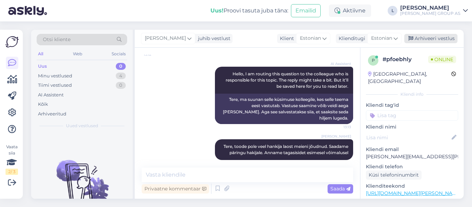
click at [448, 39] on div "Arhiveeri vestlus" at bounding box center [431, 38] width 53 height 9
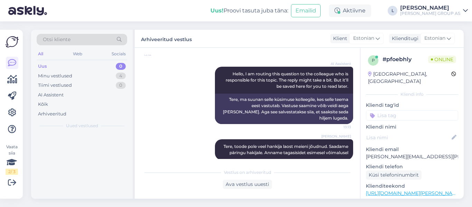
scroll to position [106, 0]
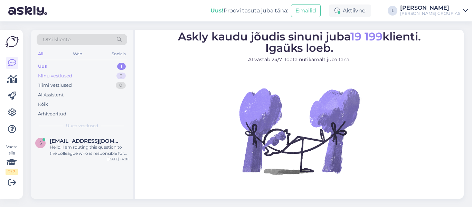
click at [55, 76] on div "Minu vestlused" at bounding box center [55, 76] width 34 height 7
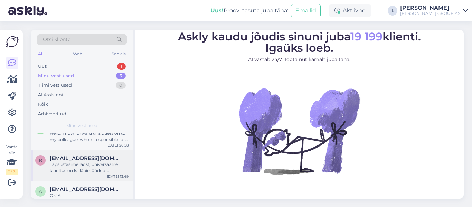
scroll to position [21, 0]
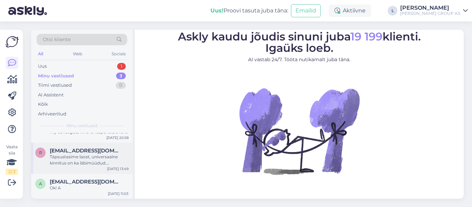
click at [78, 160] on div "Täpsustasime laost, universaalne kinnitus on ka läbimüüdud. Täpsustame hankijal…" at bounding box center [89, 160] width 79 height 12
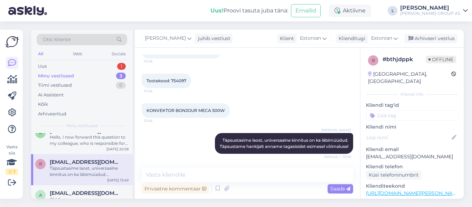
scroll to position [0, 0]
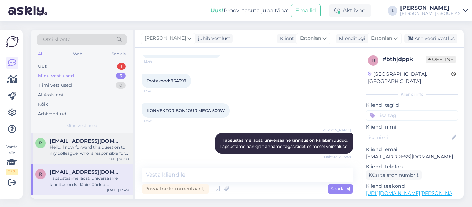
click at [83, 151] on div "Hello, I now forward this question to my colleague, who is responsible for this…" at bounding box center [89, 150] width 79 height 12
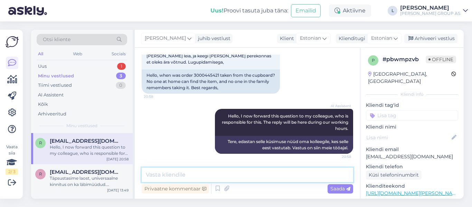
click at [161, 176] on textarea at bounding box center [248, 175] width 212 height 15
paste textarea "see on pakiautomaadis veel"
drag, startPoint x: 194, startPoint y: 174, endPoint x: 181, endPoint y: 175, distance: 12.8
click at [183, 173] on textarea "Tere, tellimus see on pakiautomaadis veel" at bounding box center [248, 175] width 212 height 15
type textarea "Tere, tellimus on pakiautomaadis veel"
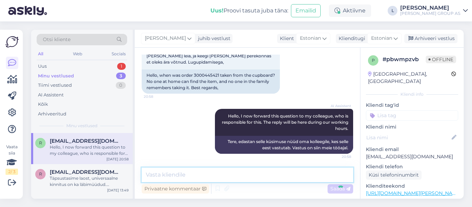
scroll to position [93, 0]
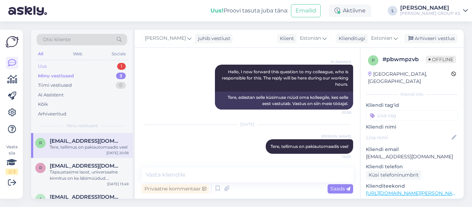
click at [53, 69] on div "Uus 1" at bounding box center [82, 67] width 91 height 10
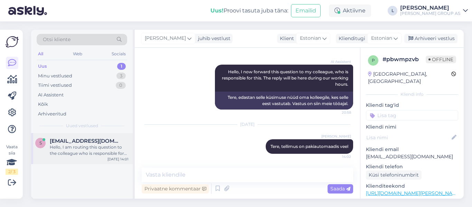
click at [78, 143] on span "[EMAIL_ADDRESS][DOMAIN_NAME]" at bounding box center [86, 141] width 72 height 6
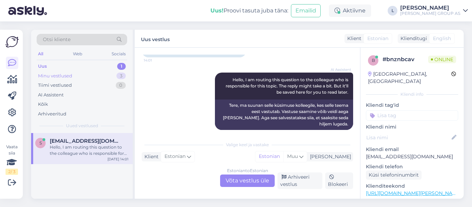
click at [94, 78] on div "Minu vestlused 3" at bounding box center [82, 76] width 91 height 10
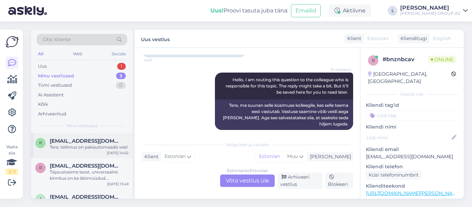
click at [110, 143] on div "[EMAIL_ADDRESS][DOMAIN_NAME]" at bounding box center [89, 141] width 79 height 6
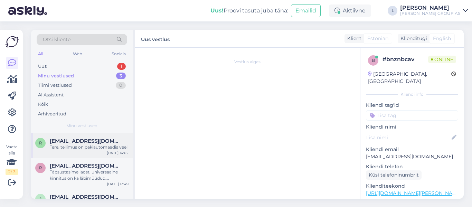
scroll to position [93, 0]
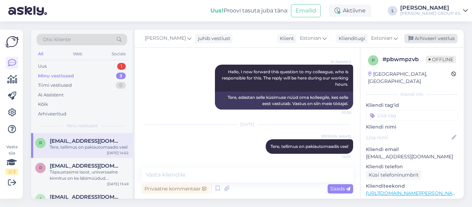
click at [426, 41] on div "Arhiveeri vestlus" at bounding box center [431, 38] width 53 height 9
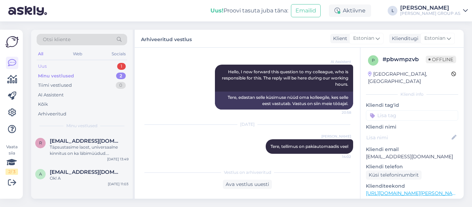
click at [64, 66] on div "Uus 1" at bounding box center [82, 67] width 91 height 10
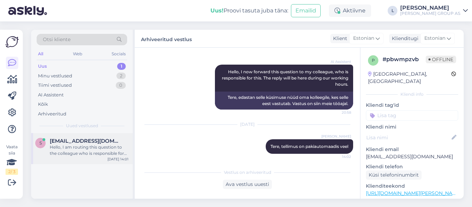
click at [91, 136] on div "s [EMAIL_ADDRESS][DOMAIN_NAME] Hello, I am routing this question to the colleag…" at bounding box center [82, 148] width 102 height 31
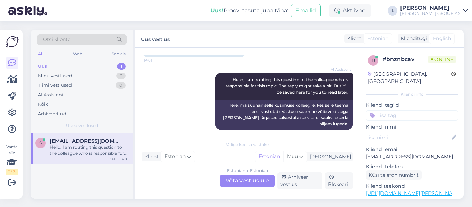
click at [248, 185] on div "Estonian to Estonian Võta vestlus üle" at bounding box center [247, 181] width 55 height 12
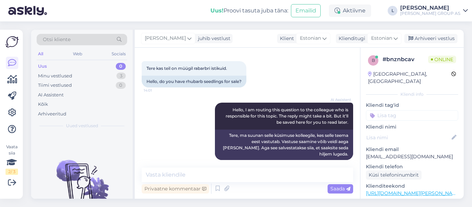
click at [246, 176] on textarea at bounding box center [248, 175] width 212 height 15
click at [154, 173] on textarea at bounding box center [248, 175] width 212 height 15
type textarea "Tere, ei ole pakkuda"
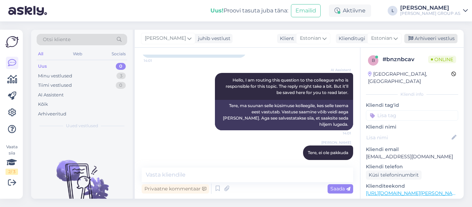
click at [448, 35] on div "Arhiveeri vestlus" at bounding box center [431, 38] width 53 height 9
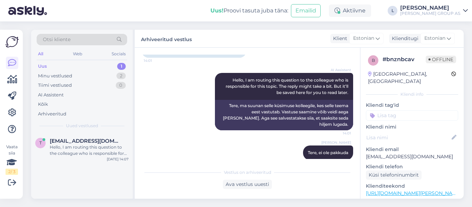
click at [65, 69] on div "Uus 1" at bounding box center [82, 67] width 91 height 10
click at [86, 144] on div "Hello, I am routing this question to the colleague who is responsible for this …" at bounding box center [89, 150] width 79 height 12
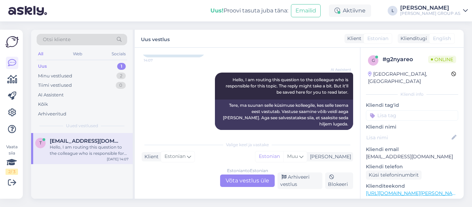
click at [235, 179] on div "Estonian to Estonian Võta vestlus üle" at bounding box center [247, 181] width 55 height 12
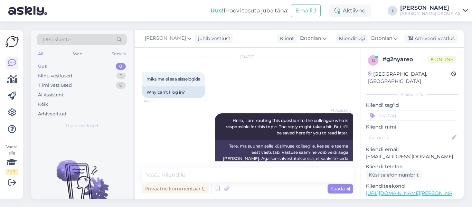
scroll to position [30, 0]
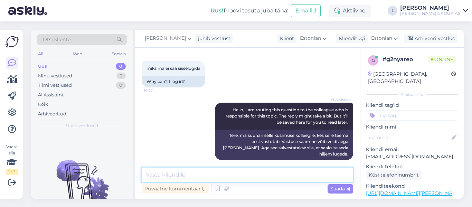
click at [184, 170] on textarea at bounding box center [248, 175] width 212 height 15
type textarea "Tere, mis veateade tuleb?"
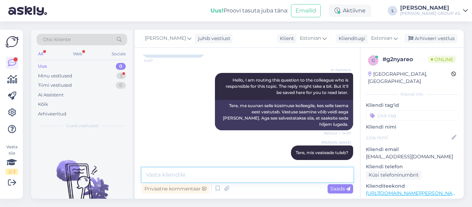
scroll to position [126, 0]
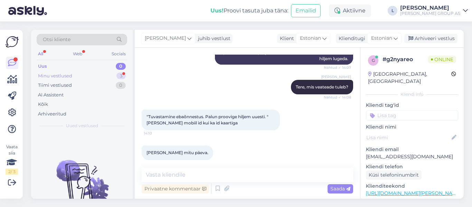
click at [67, 78] on div "Minu vestlused" at bounding box center [55, 76] width 34 height 7
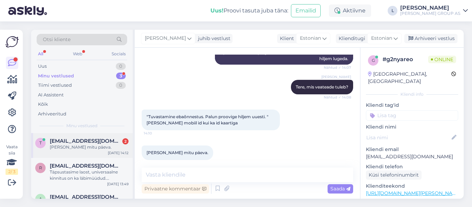
click at [92, 145] on div "[PERSON_NAME] mitu päeva." at bounding box center [89, 147] width 79 height 6
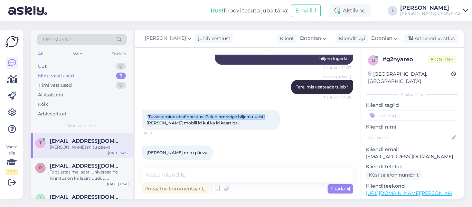
drag, startPoint x: 267, startPoint y: 111, endPoint x: 149, endPoint y: 110, distance: 117.6
click at [149, 114] on span ""Tuvastamine ebaõnnestus. Palun proovige hiljem uuesti. " [PERSON_NAME] mobiil …" at bounding box center [208, 119] width 123 height 11
copy span "Tuvastamine ebaõnnestus. Palun proovige hiljem uuesti"
click at [185, 172] on textarea at bounding box center [248, 175] width 212 height 15
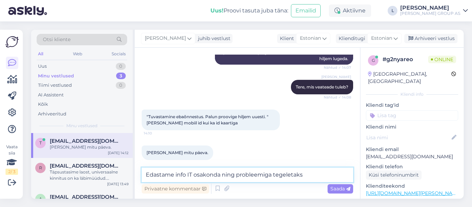
type textarea "Edastame info IT osakonda ning probleemiga tegeletakse"
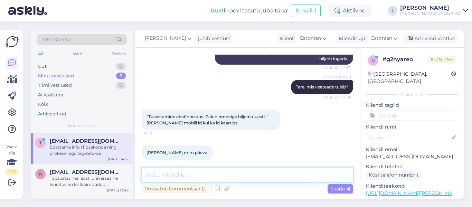
scroll to position [155, 0]
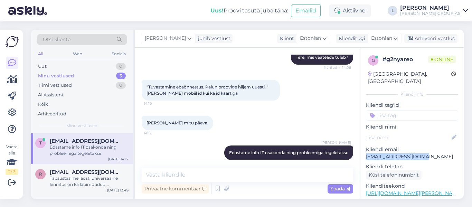
drag, startPoint x: 430, startPoint y: 150, endPoint x: 365, endPoint y: 149, distance: 65.0
click at [365, 149] on div "g # g2nyareo Online [GEOGRAPHIC_DATA], [GEOGRAPHIC_DATA] Kliendi info Kliendi t…" at bounding box center [412, 193] width 103 height 291
copy p "[EMAIL_ADDRESS][DOMAIN_NAME]"
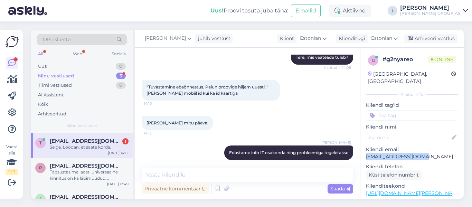
scroll to position [185, 0]
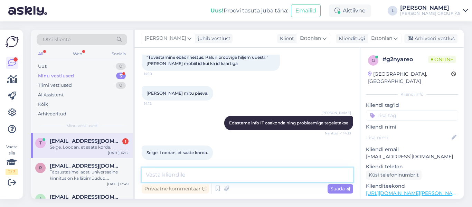
click at [182, 176] on textarea at bounding box center [248, 175] width 212 height 15
click at [93, 173] on div "Täpsustasime laost, universaalne kinnitus on ka läbimüüdud. Täpsustame hankijal…" at bounding box center [89, 175] width 79 height 12
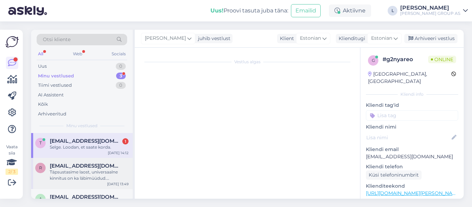
scroll to position [0, 0]
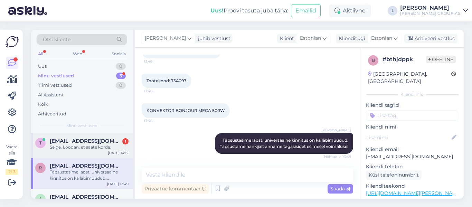
click at [93, 145] on div "Selge. Loodan, et saate korda." at bounding box center [89, 147] width 79 height 6
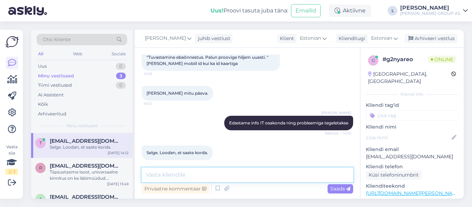
click at [194, 174] on textarea at bounding box center [248, 175] width 212 height 15
click at [439, 38] on div "Arhiveeri vestlus" at bounding box center [431, 38] width 53 height 9
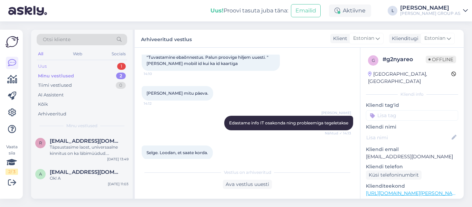
click at [59, 65] on div "Uus 1" at bounding box center [82, 67] width 91 height 10
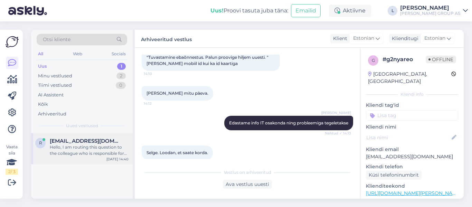
click at [85, 147] on div "Hello, I am routing this question to the colleague who is responsible for this …" at bounding box center [89, 150] width 79 height 12
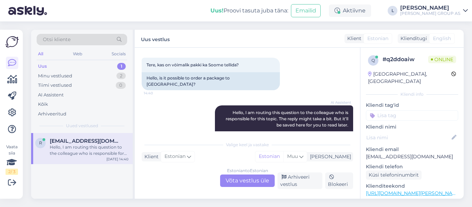
scroll to position [0, 0]
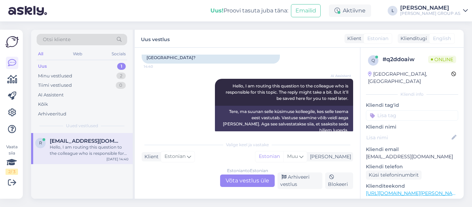
click at [261, 181] on div "Estonian to Estonian Võta vestlus üle" at bounding box center [247, 181] width 55 height 12
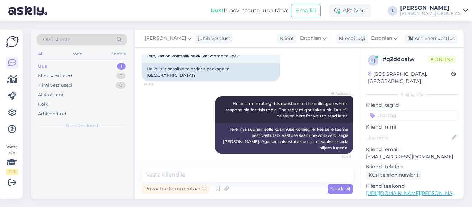
scroll to position [30, 0]
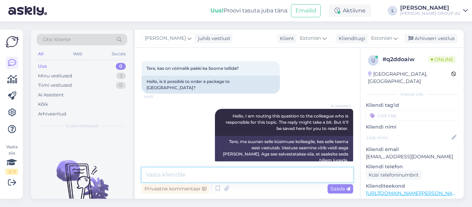
click at [250, 174] on textarea at bounding box center [248, 175] width 212 height 15
type textarea "Tere, tarne on ainult Eesti piires"
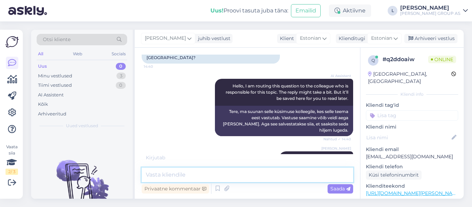
scroll to position [90, 0]
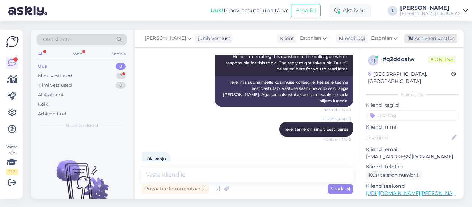
click at [444, 36] on div "Arhiveeri vestlus" at bounding box center [431, 38] width 53 height 9
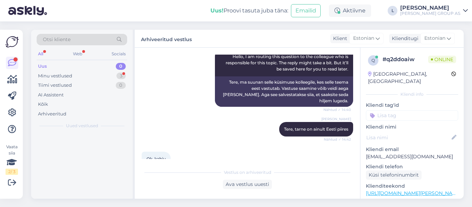
scroll to position [92, 0]
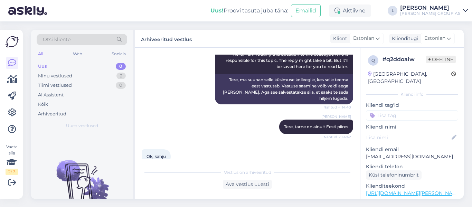
click at [314, 152] on div "Ok, kahju 14:43" at bounding box center [248, 157] width 212 height 30
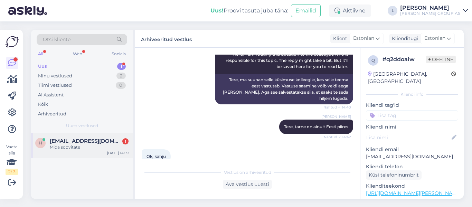
click at [86, 140] on span "[EMAIL_ADDRESS][DOMAIN_NAME]" at bounding box center [86, 141] width 72 height 6
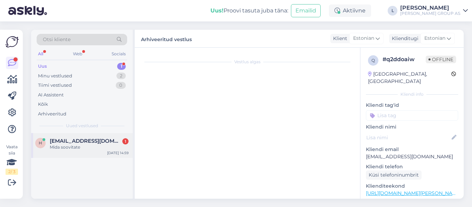
scroll to position [83, 0]
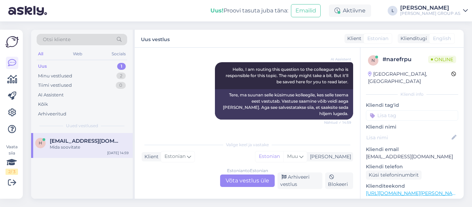
click at [252, 181] on div "Estonian to Estonian Võta vestlus üle" at bounding box center [247, 181] width 55 height 12
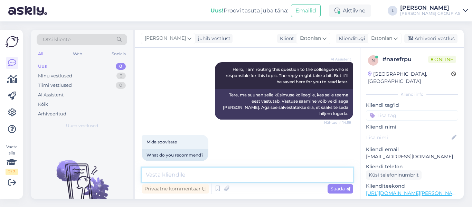
click at [228, 178] on textarea at bounding box center [248, 175] width 212 height 15
paste textarea "[URL][DOMAIN_NAME][PERSON_NAME]"
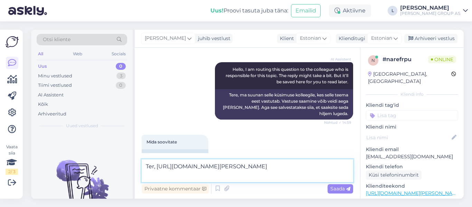
click at [152, 167] on textarea "Ter, [URL][DOMAIN_NAME][PERSON_NAME]" at bounding box center [248, 170] width 212 height 23
type textarea "Tere, [URL][DOMAIN_NAME][PERSON_NAME]"
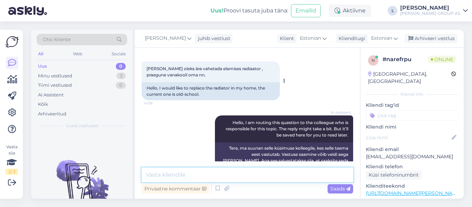
scroll to position [126, 0]
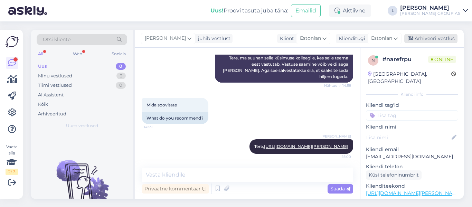
click at [444, 38] on div "Arhiveeri vestlus" at bounding box center [431, 38] width 53 height 9
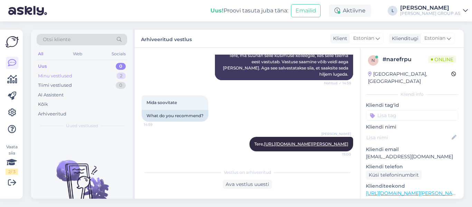
click at [58, 74] on div "Minu vestlused" at bounding box center [55, 76] width 34 height 7
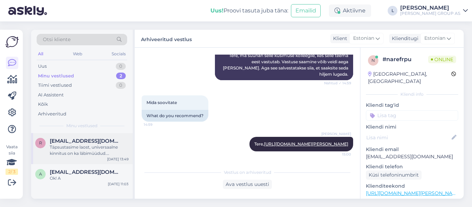
click at [52, 143] on span "[EMAIL_ADDRESS][DOMAIN_NAME]" at bounding box center [86, 141] width 72 height 6
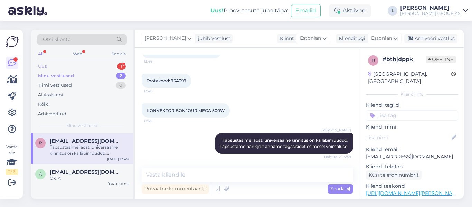
click at [55, 67] on div "Uus 1" at bounding box center [82, 67] width 91 height 10
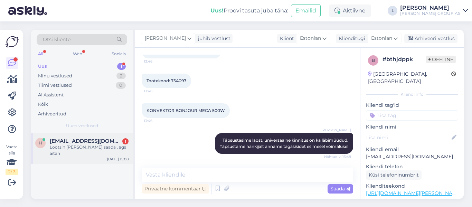
click at [81, 142] on span "[EMAIL_ADDRESS][DOMAIN_NAME]" at bounding box center [86, 141] width 72 height 6
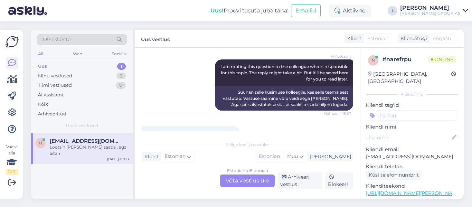
scroll to position [306, 0]
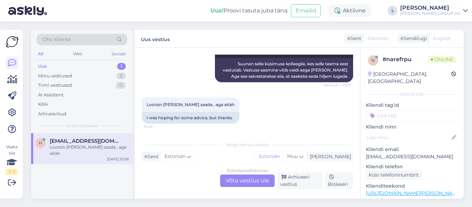
click at [251, 178] on div "Estonian to Estonian Võta vestlus üle" at bounding box center [247, 181] width 55 height 12
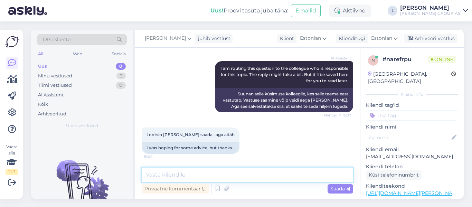
click at [250, 177] on textarea at bounding box center [248, 175] width 212 height 15
paste textarea "57 503 287"
type textarea "Konsultatsiooniks pöörduge palun santehnika osakonda tel [PHONE_NUMBER]"
click at [343, 189] on span "Saada" at bounding box center [341, 189] width 20 height 6
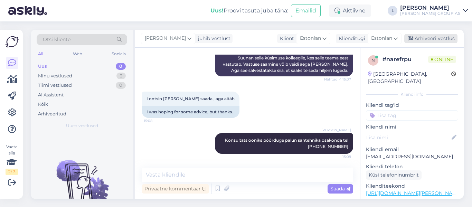
click at [450, 38] on div "Arhiveeri vestlus" at bounding box center [431, 38] width 53 height 9
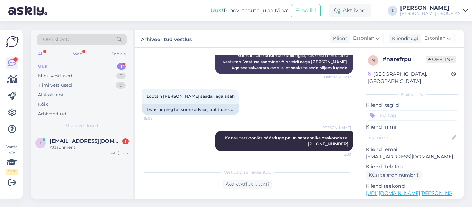
click at [55, 64] on div "Uus 1" at bounding box center [82, 67] width 91 height 10
click at [91, 145] on div "Attachment" at bounding box center [89, 147] width 79 height 6
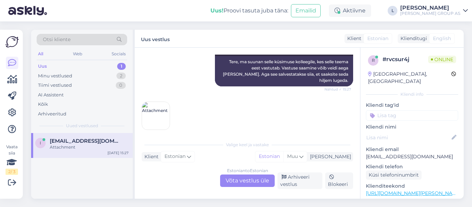
click at [253, 185] on div "Estonian to Estonian Võta vestlus üle" at bounding box center [247, 181] width 55 height 12
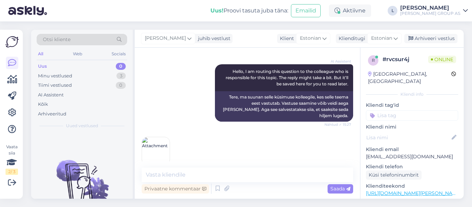
scroll to position [80, 0]
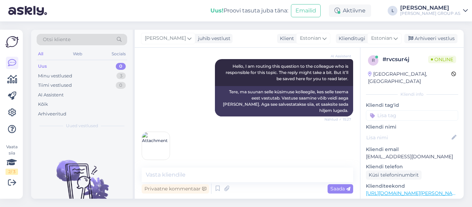
click at [150, 137] on img at bounding box center [156, 146] width 28 height 28
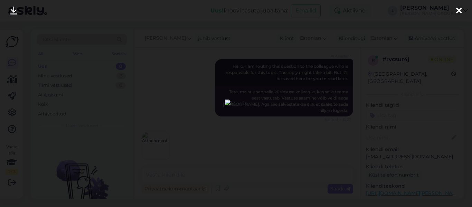
click at [177, 130] on div at bounding box center [236, 103] width 472 height 207
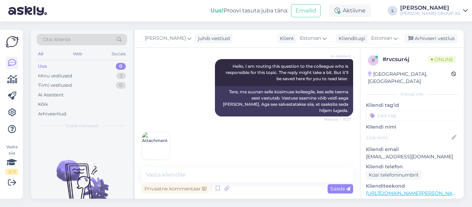
click at [148, 145] on img at bounding box center [156, 146] width 28 height 28
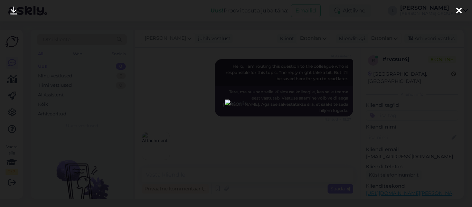
click at [231, 128] on div at bounding box center [236, 103] width 472 height 207
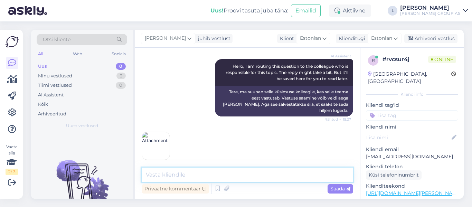
click at [217, 173] on textarea at bounding box center [248, 175] width 212 height 15
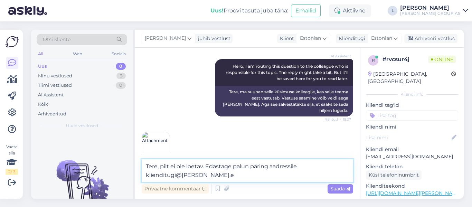
type textarea "Tere, pilt ei ole loetav. Edastage palun päring aadressile [EMAIL_ADDRESS][PERS…"
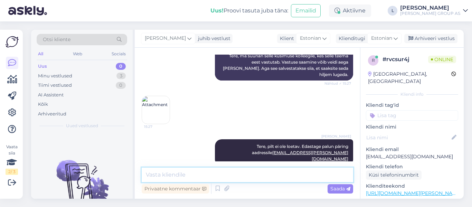
scroll to position [123, 0]
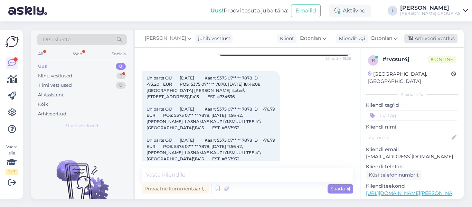
click at [422, 39] on div "Arhiveeri vestlus" at bounding box center [431, 38] width 53 height 9
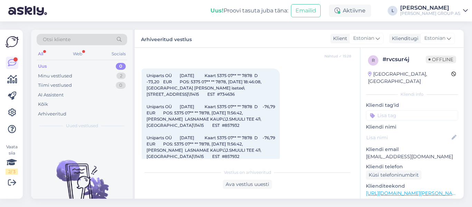
scroll to position [426, 0]
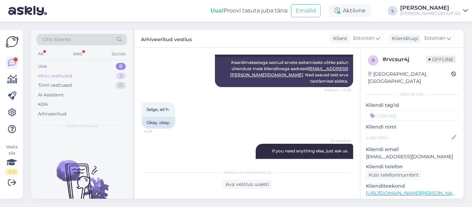
click at [71, 77] on div "Minu vestlused" at bounding box center [55, 76] width 34 height 7
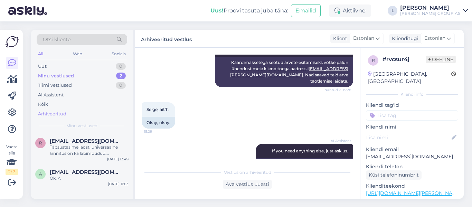
drag, startPoint x: 56, startPoint y: 111, endPoint x: 72, endPoint y: 113, distance: 16.1
click at [56, 111] on div "Arhiveeritud" at bounding box center [52, 114] width 28 height 7
click at [65, 75] on div "Minu vestlused" at bounding box center [55, 76] width 34 height 7
click at [48, 67] on div "Uus 1" at bounding box center [82, 67] width 91 height 10
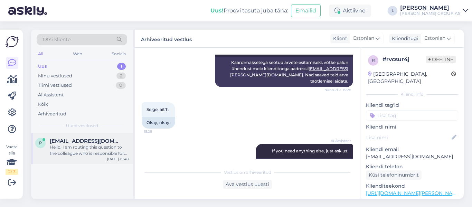
click at [95, 146] on div "Hello, I am routing this question to the colleague who is responsible for this …" at bounding box center [89, 150] width 79 height 12
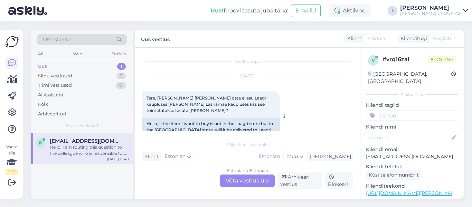
scroll to position [0, 0]
click at [252, 178] on div "Estonian to Estonian Võta vestlus üle" at bounding box center [247, 181] width 55 height 12
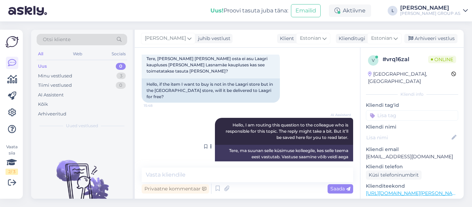
scroll to position [43, 0]
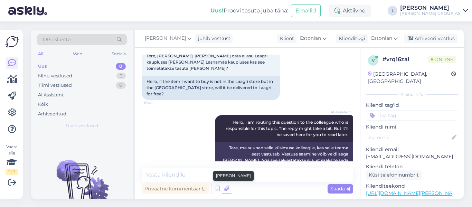
click at [224, 186] on icon at bounding box center [227, 189] width 10 height 10
click at [217, 190] on icon at bounding box center [218, 189] width 8 height 10
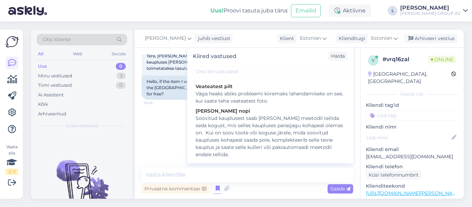
scroll to position [311, 0]
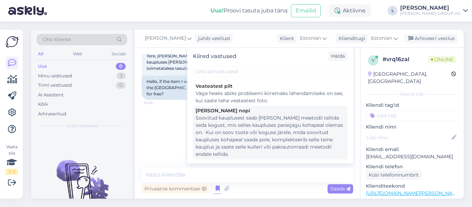
click at [267, 125] on div "Soovitud kauplusest saab [PERSON_NAME] meetodil tellida seda kogust, mis selles…" at bounding box center [270, 136] width 149 height 44
type textarea "Soovitud kauplusest saab [PERSON_NAME] meetodil tellida seda kogust, mis selles…"
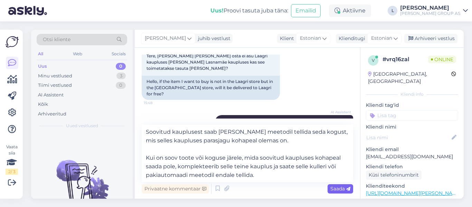
click at [336, 188] on span "Saada" at bounding box center [341, 189] width 20 height 6
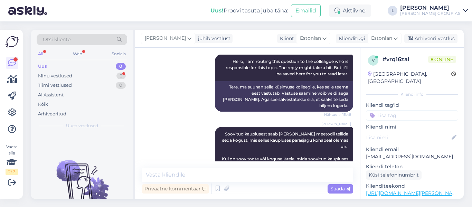
scroll to position [133, 0]
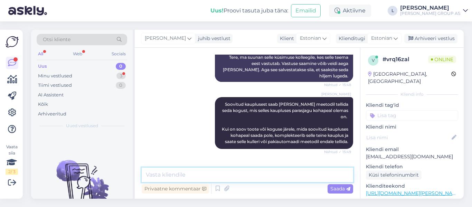
click at [171, 179] on textarea at bounding box center [248, 175] width 212 height 15
click at [74, 75] on div "Minu vestlused 3" at bounding box center [82, 76] width 91 height 10
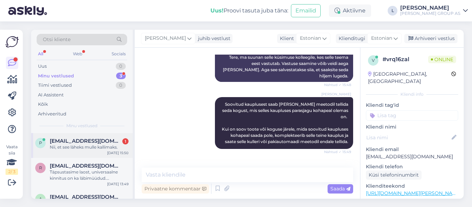
click at [75, 146] on div "Nii, et see läheks mulle kallimaks." at bounding box center [89, 147] width 79 height 6
click at [164, 179] on textarea at bounding box center [248, 175] width 212 height 15
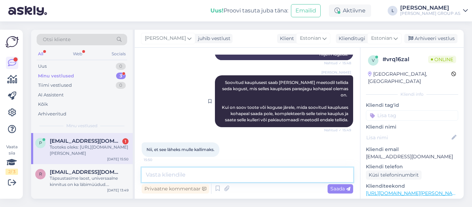
scroll to position [169, 0]
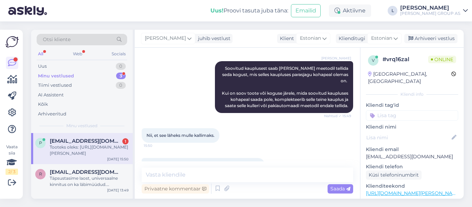
click at [210, 163] on link "[URL][DOMAIN_NAME][PERSON_NAME]" at bounding box center [218, 165] width 84 height 5
click at [184, 166] on div "Vestlus algas [DATE] Tere, [PERSON_NAME] [PERSON_NAME] osta ei asu Laagri kaupl…" at bounding box center [247, 123] width 225 height 151
click at [183, 170] on textarea at bounding box center [248, 175] width 212 height 15
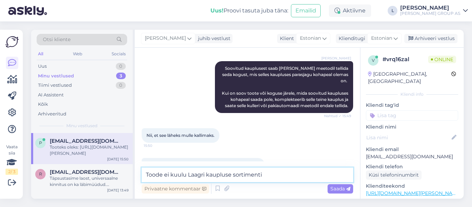
type textarea "Toode ei kuulu Laagri kaupluse sortimenti."
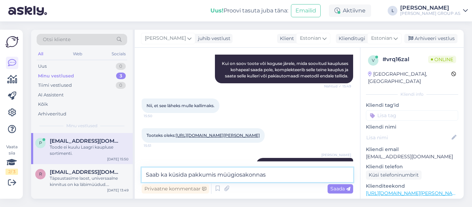
type textarea "Saab ka küsida pakkumis müügiosakonnast"
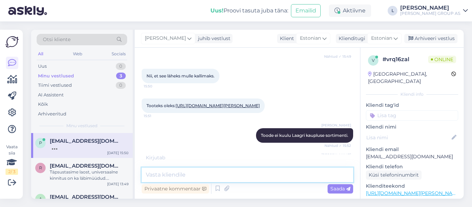
click at [217, 173] on textarea at bounding box center [248, 175] width 212 height 15
paste textarea "[URL][DOMAIN_NAME][PERSON_NAME]"
type textarea "[URL][DOMAIN_NAME][PERSON_NAME]"
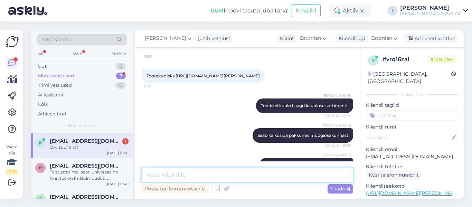
scroll to position [288, 0]
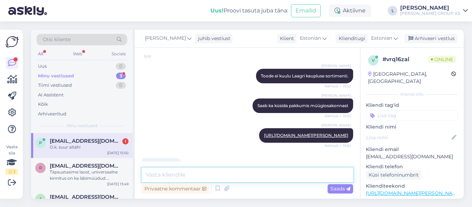
click at [208, 179] on textarea at bounding box center [248, 175] width 212 height 15
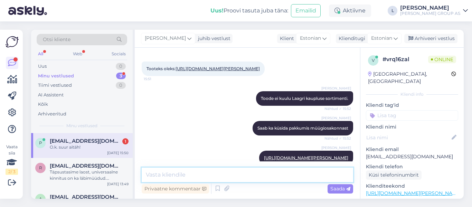
scroll to position [253, 0]
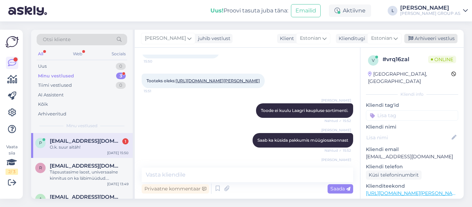
click at [436, 39] on div "Arhiveeri vestlus" at bounding box center [431, 38] width 53 height 9
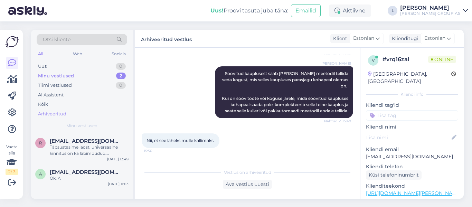
scroll to position [150, 0]
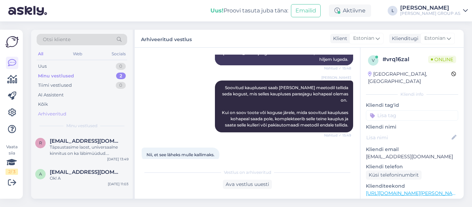
click at [54, 111] on div "Arhiveeritud" at bounding box center [52, 114] width 28 height 7
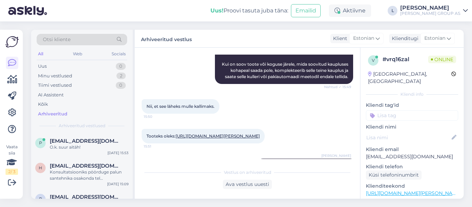
scroll to position [219, 0]
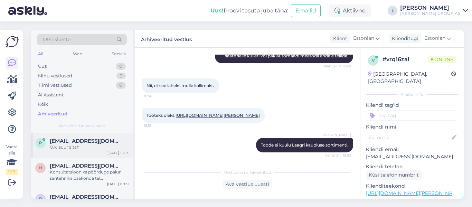
click at [71, 146] on div "O.k. suur aitäh!" at bounding box center [89, 147] width 79 height 6
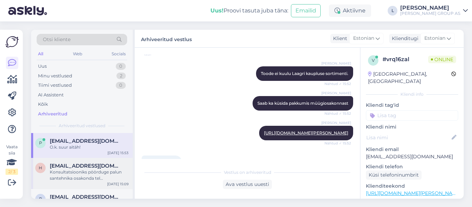
click at [66, 167] on span "[EMAIL_ADDRESS][DOMAIN_NAME]" at bounding box center [86, 166] width 72 height 6
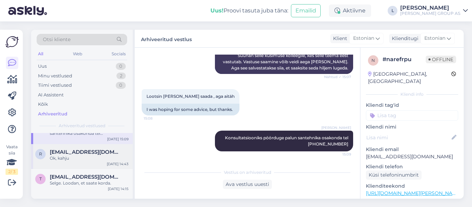
scroll to position [35, 0]
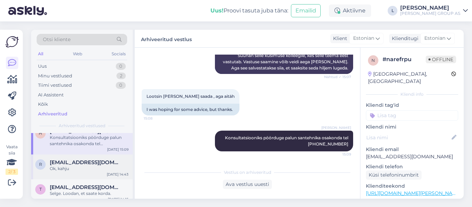
click at [66, 166] on div "Ok, kahju" at bounding box center [89, 169] width 79 height 6
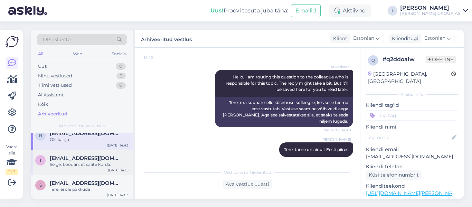
scroll to position [69, 0]
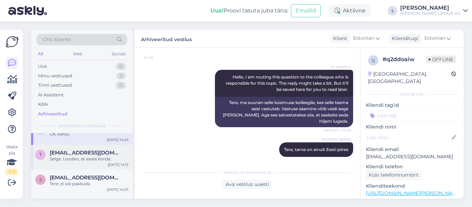
click at [69, 160] on div "Selge. Loodan, et saate korda." at bounding box center [89, 159] width 79 height 6
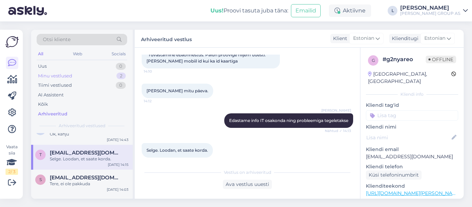
click at [70, 78] on div "Minu vestlused" at bounding box center [55, 76] width 34 height 7
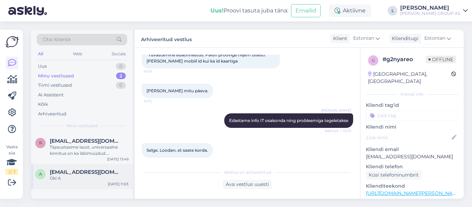
click at [78, 174] on span "[EMAIL_ADDRESS][DOMAIN_NAME]" at bounding box center [86, 172] width 72 height 6
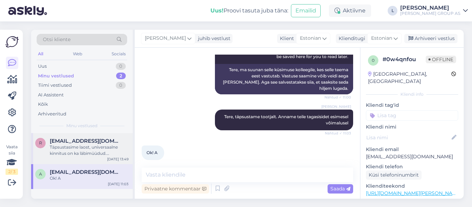
click at [77, 157] on div "r [EMAIL_ADDRESS][DOMAIN_NAME] Täpsustasime laost, universaalne kinnitus on ka …" at bounding box center [82, 148] width 102 height 31
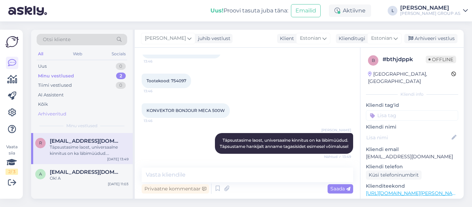
click at [55, 114] on div "Arhiveeritud" at bounding box center [52, 114] width 28 height 7
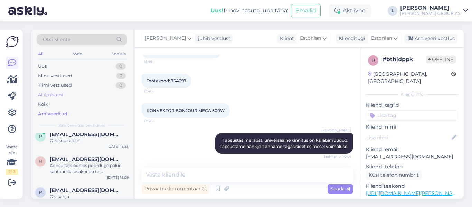
scroll to position [0, 0]
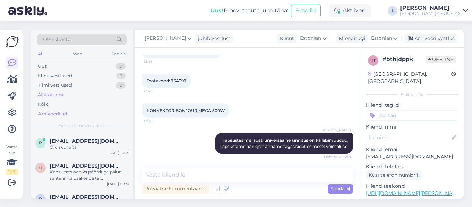
click at [53, 92] on div "AI Assistent" at bounding box center [51, 95] width 26 height 7
click at [83, 139] on span "[EMAIL_ADDRESS][DOMAIN_NAME]" at bounding box center [86, 141] width 72 height 6
